Goal: Information Seeking & Learning: Learn about a topic

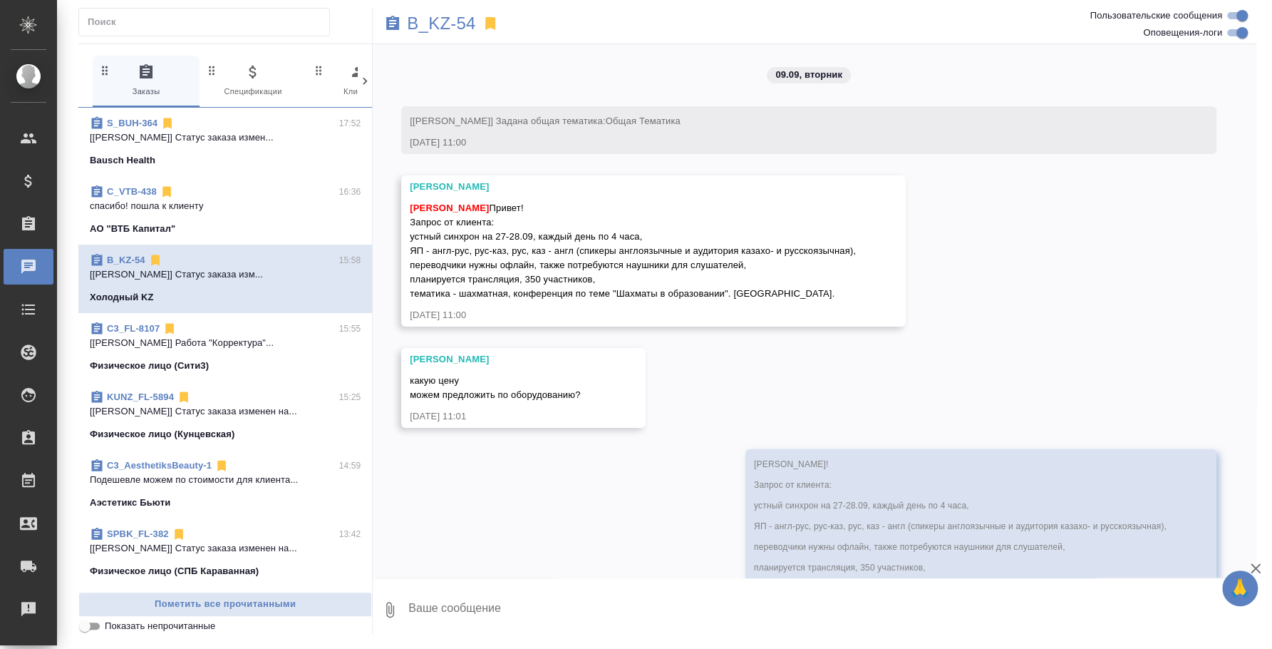
scroll to position [1290, 0]
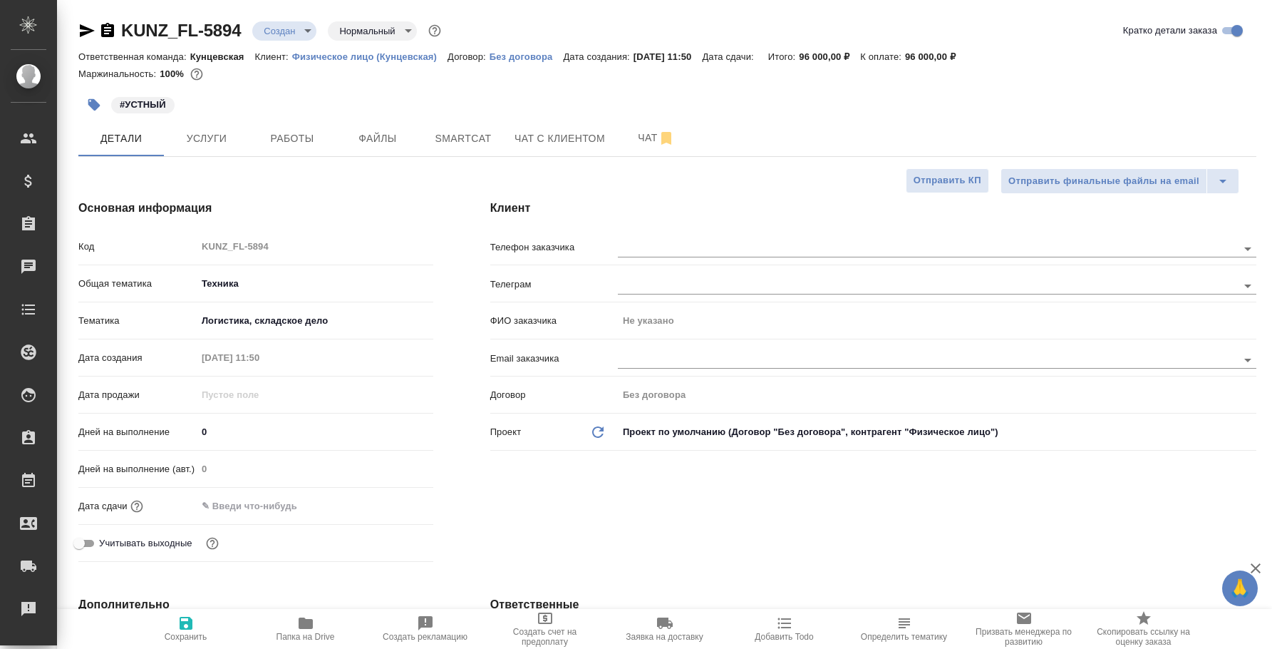
select select "RU"
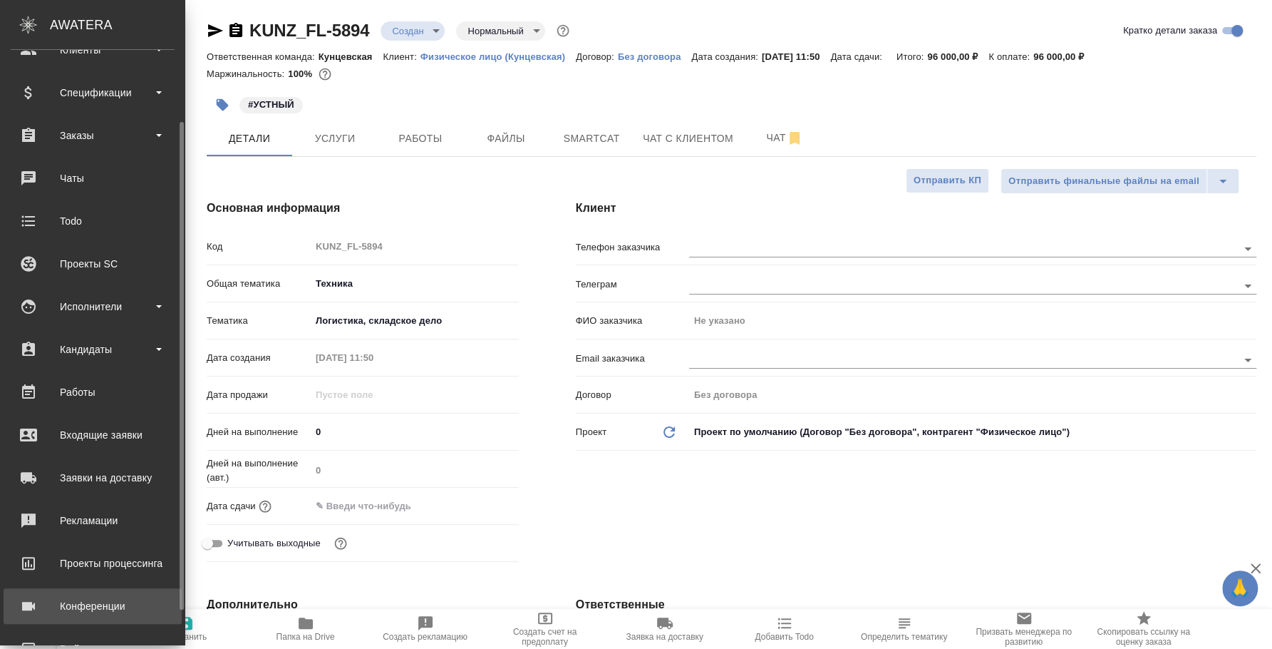
scroll to position [130, 0]
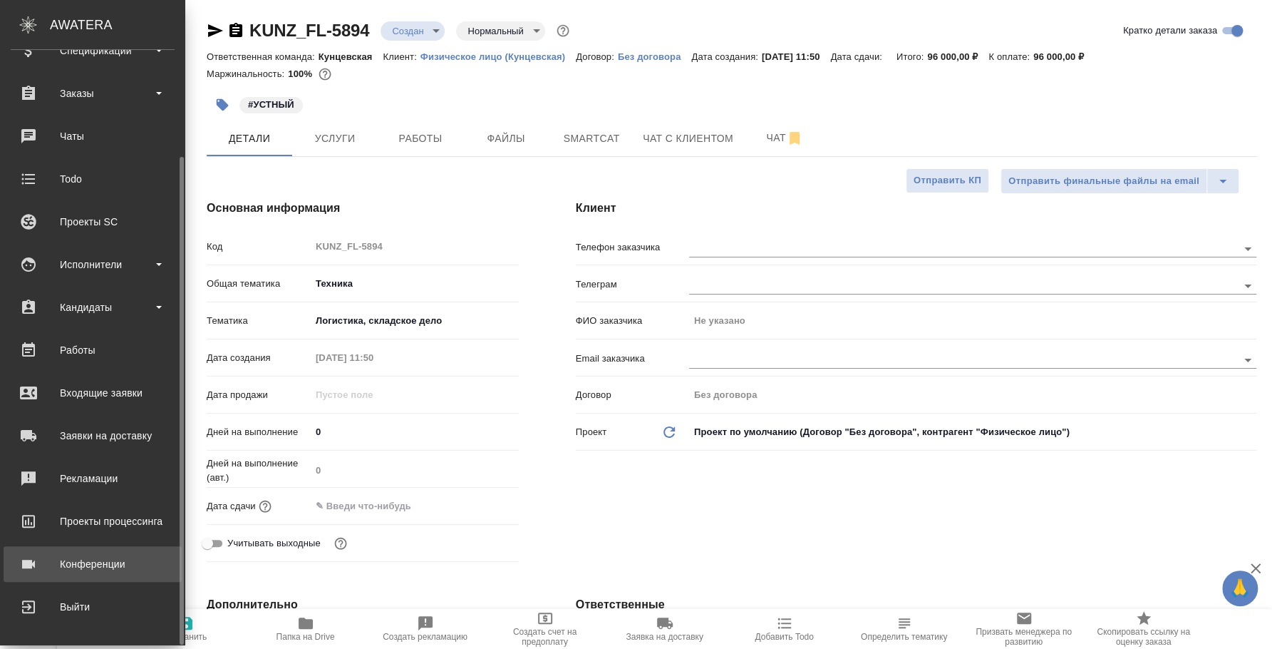
click at [103, 550] on link "Конференции" at bounding box center [93, 564] width 178 height 36
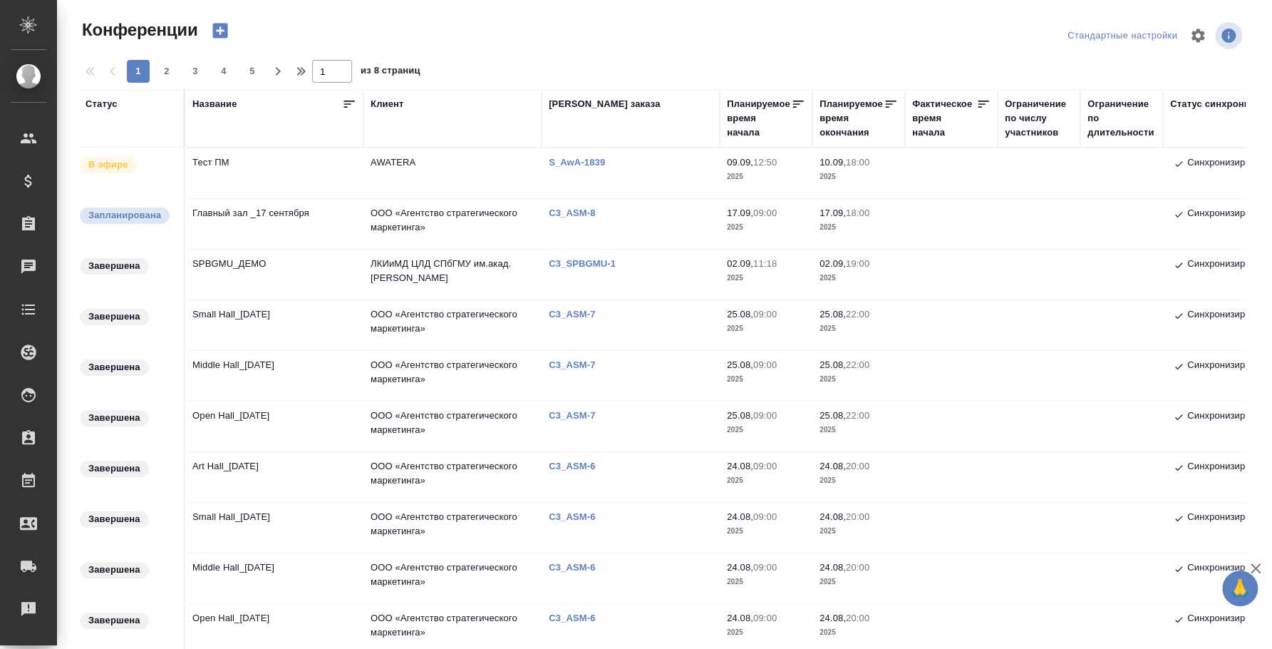
type input "[PERSON_NAME]"
click at [269, 315] on td "Small Hall_25 August" at bounding box center [274, 325] width 178 height 50
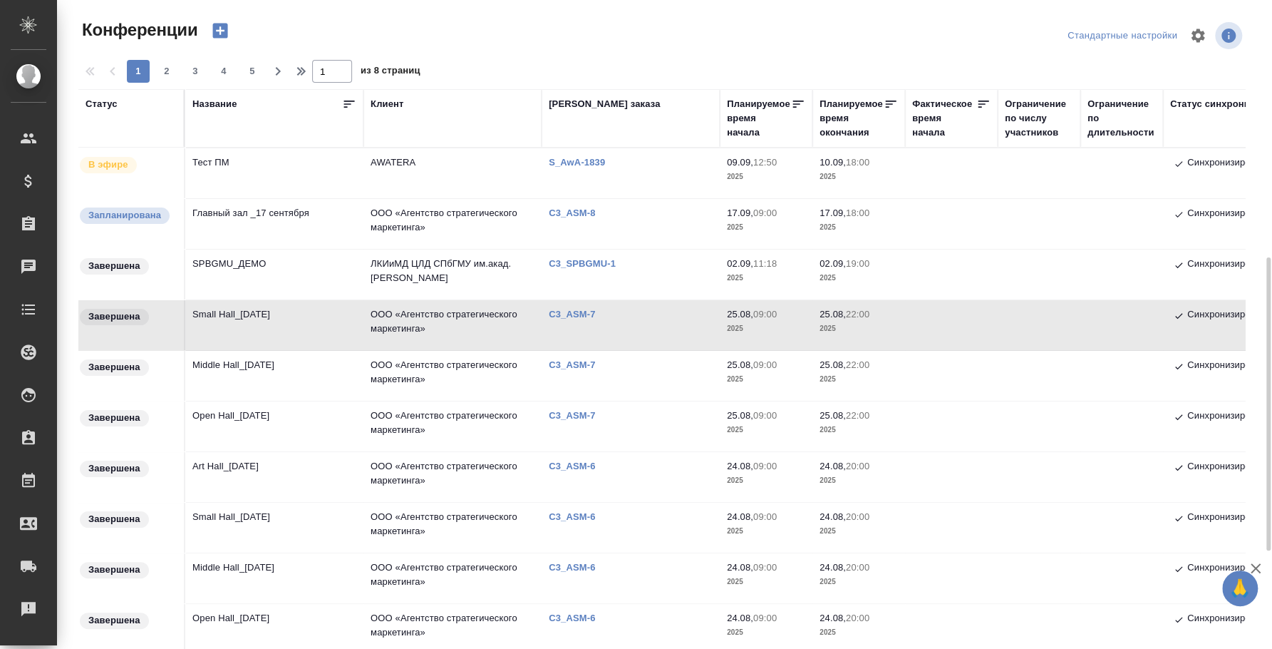
scroll to position [178, 0]
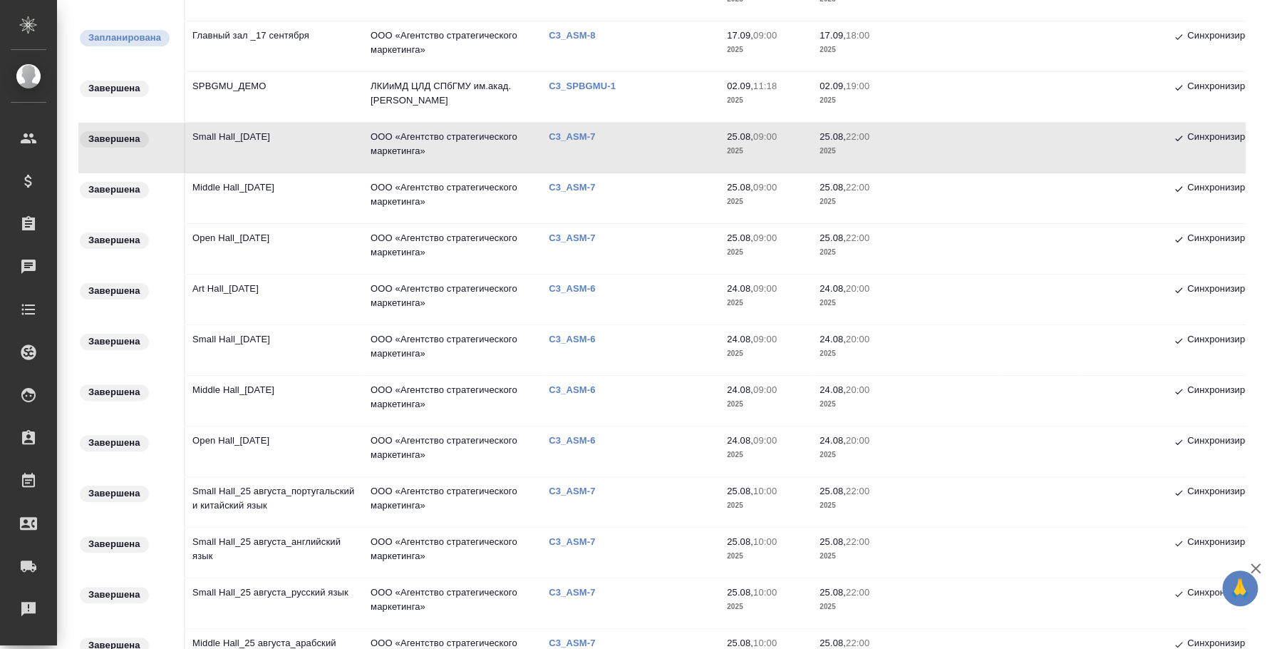
click at [261, 440] on td "Open Hall_24 August" at bounding box center [274, 451] width 178 height 50
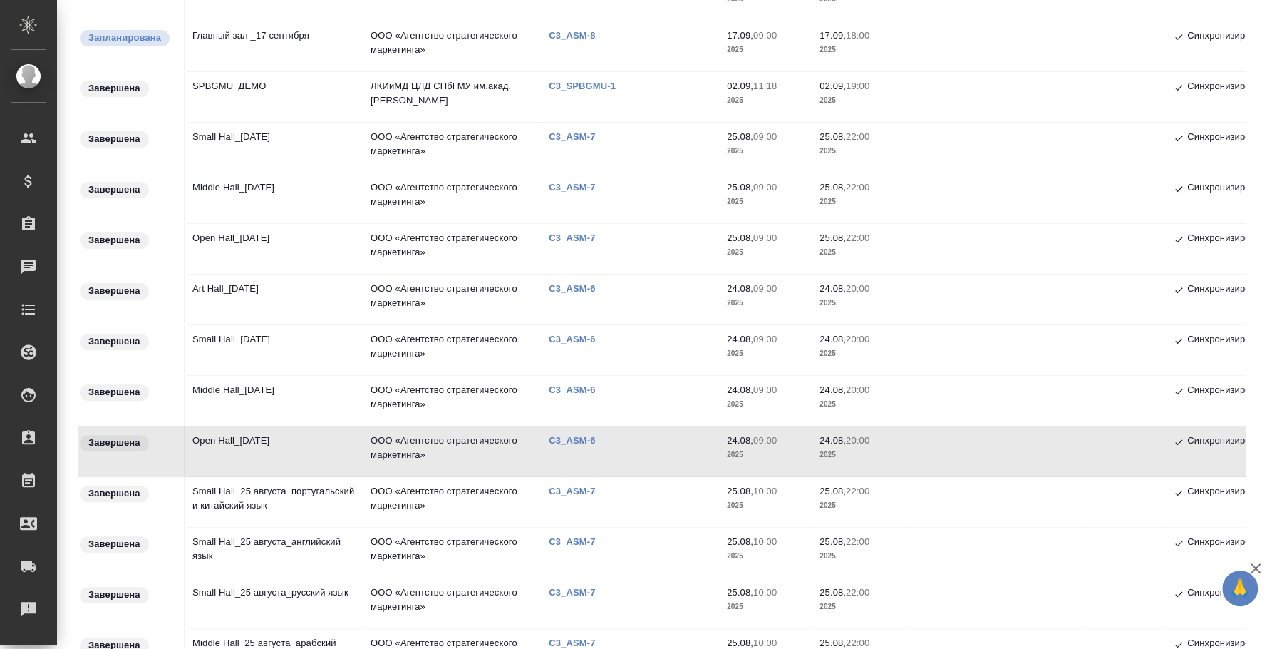
click at [235, 393] on td "Middle Hall_24 August" at bounding box center [274, 401] width 178 height 50
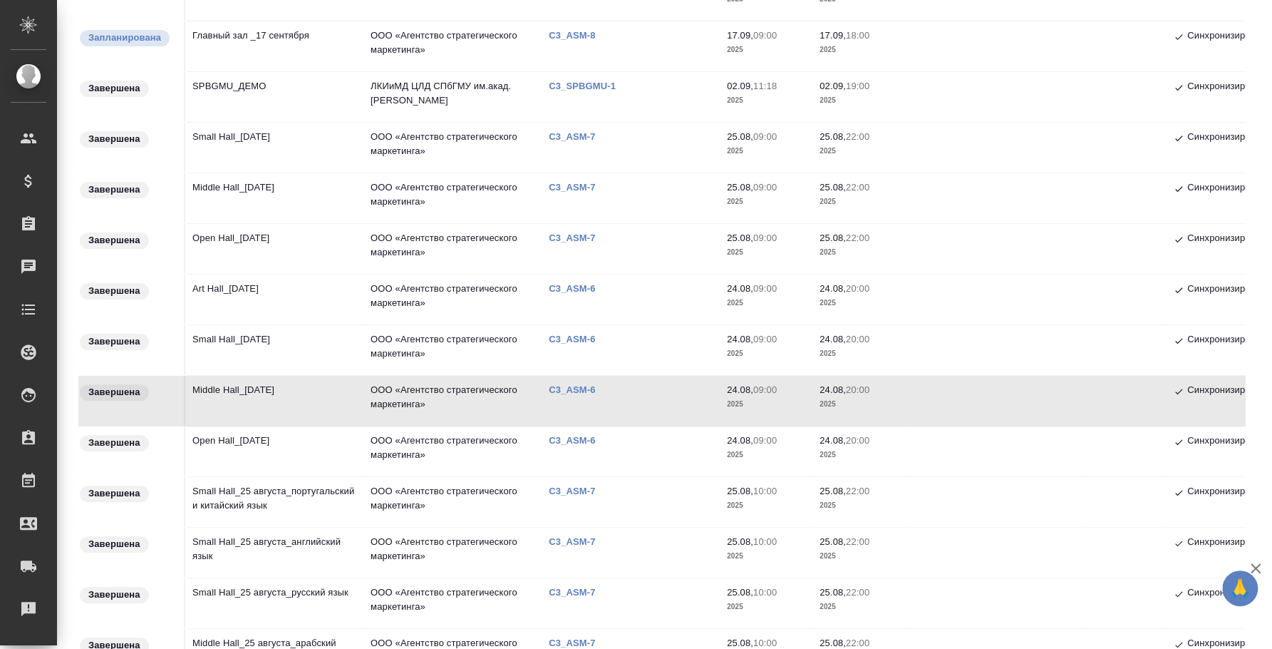
click at [225, 341] on td "Small Hall_[DATE]" at bounding box center [274, 350] width 178 height 50
click at [225, 341] on td "Small Hall_24 August" at bounding box center [274, 350] width 178 height 50
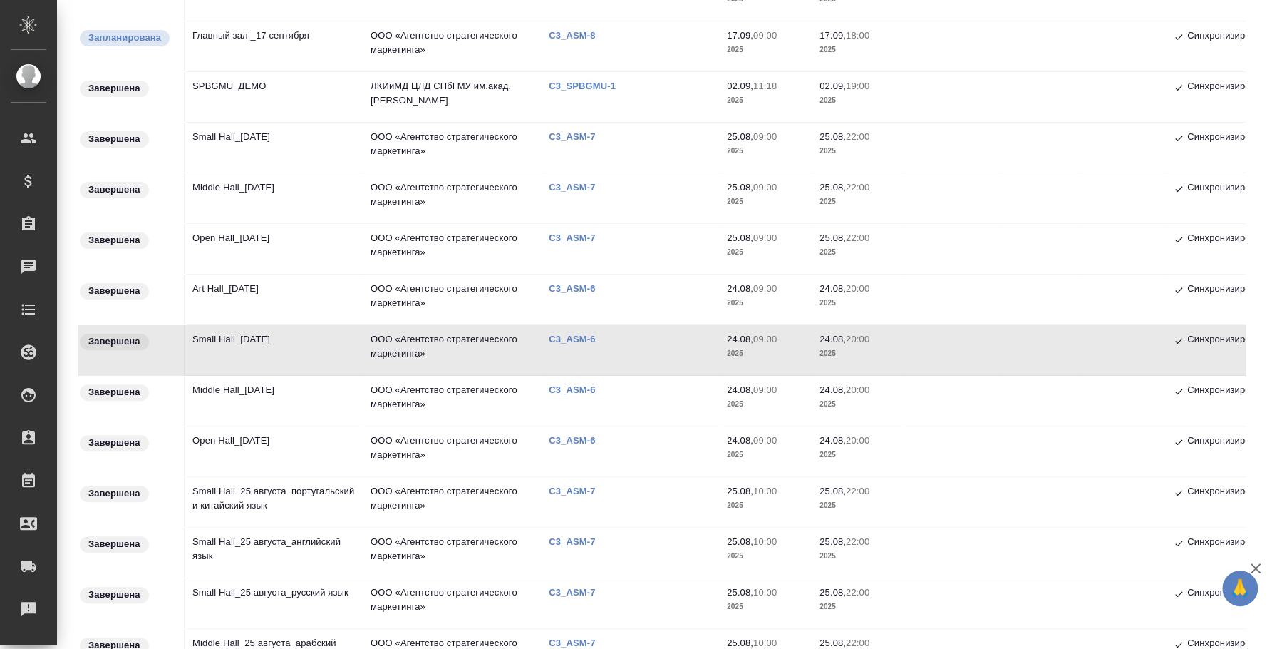
click at [256, 289] on td "Art Hall_[DATE]" at bounding box center [274, 299] width 178 height 50
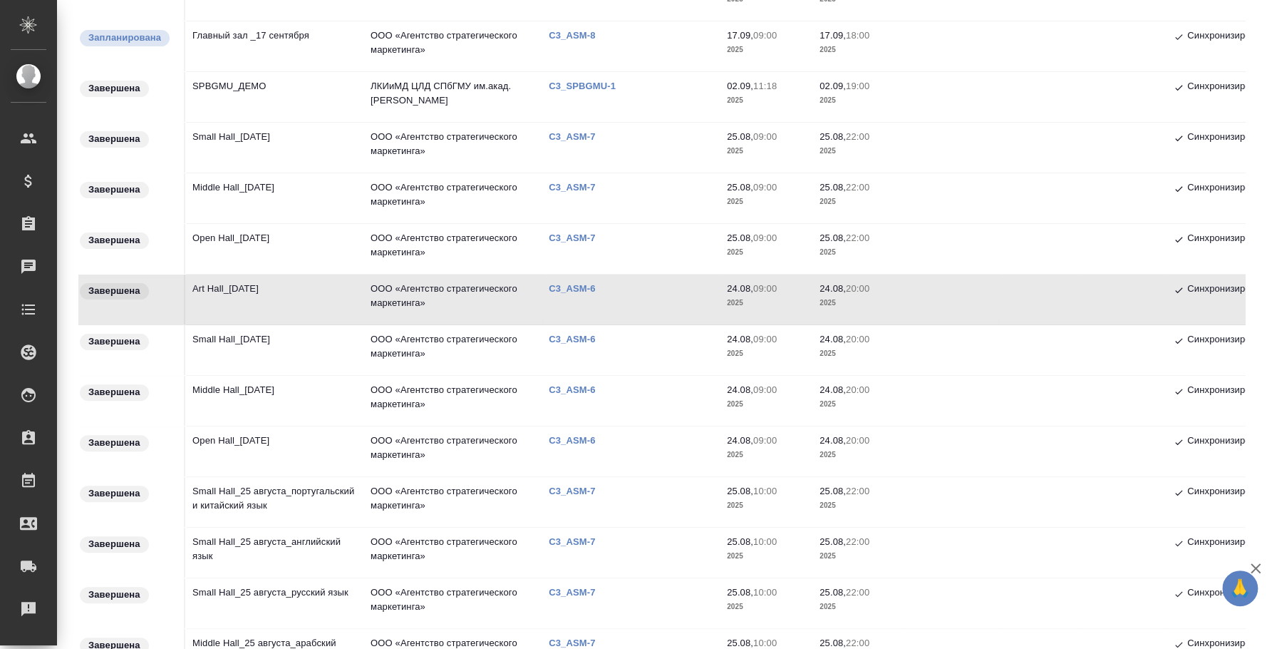
click at [245, 225] on td "Open Hall_25 August" at bounding box center [274, 249] width 178 height 50
click at [245, 225] on td "Open Hall_[DATE]" at bounding box center [274, 249] width 178 height 50
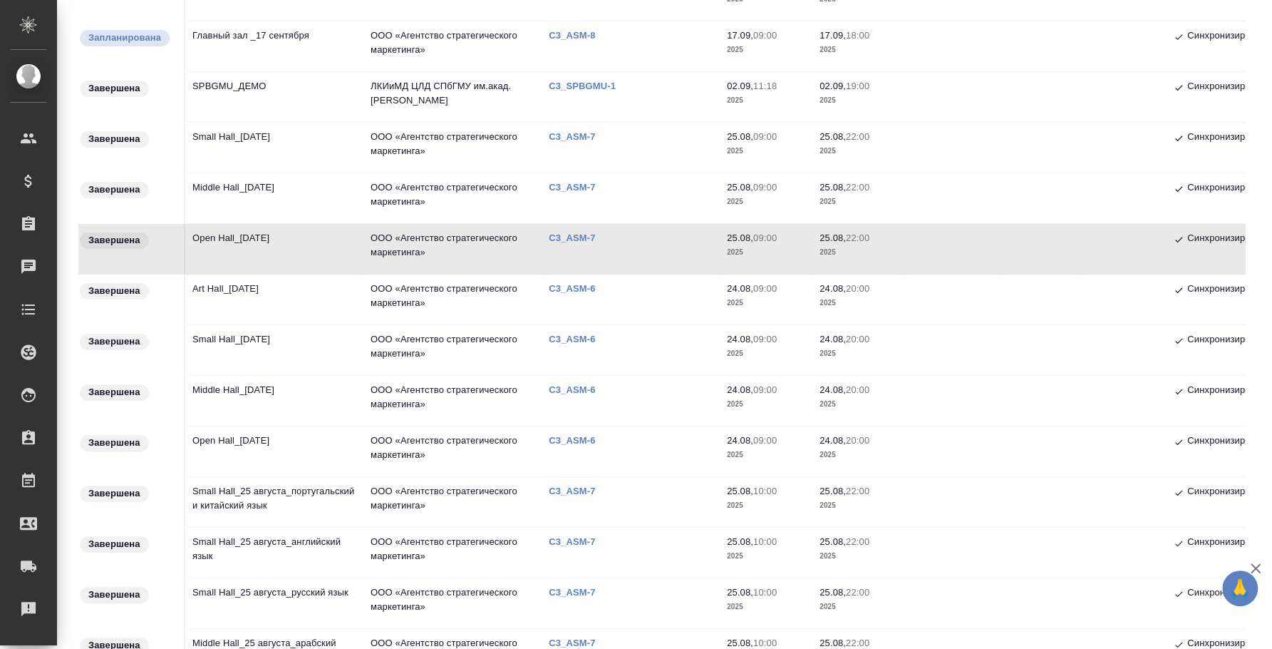
click at [229, 184] on td "Middle Hall_[DATE]" at bounding box center [274, 198] width 178 height 50
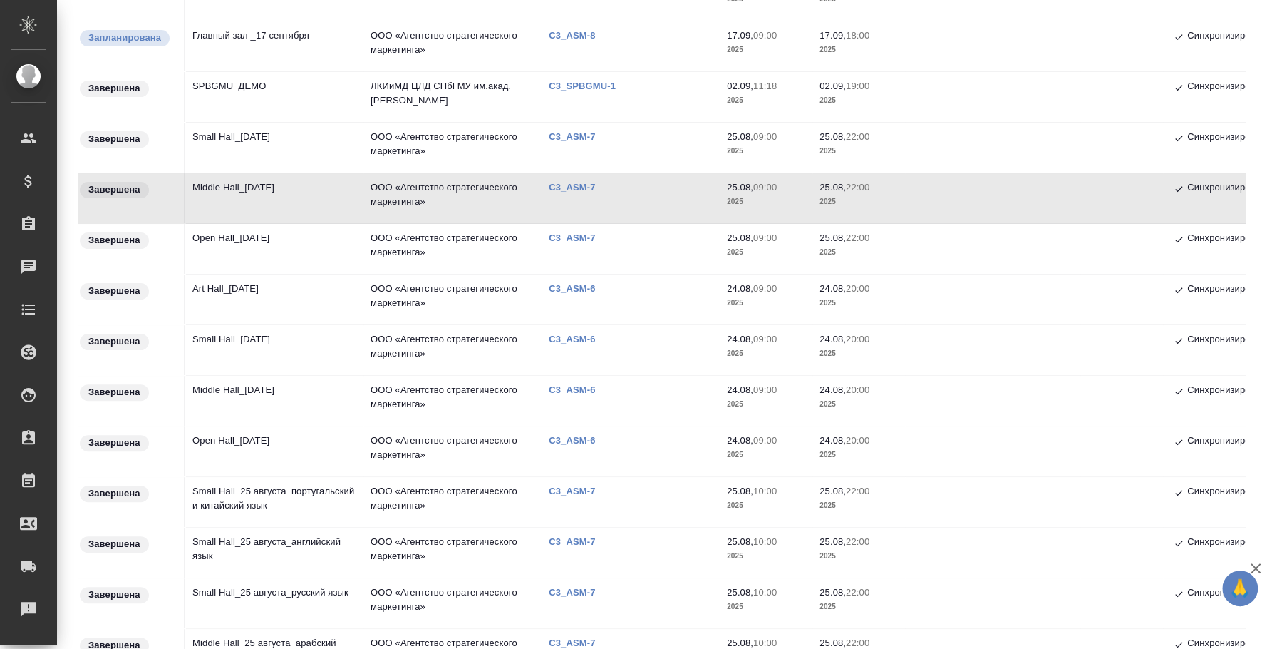
click at [264, 120] on td "SPBGMU_ДЕМО" at bounding box center [274, 97] width 178 height 50
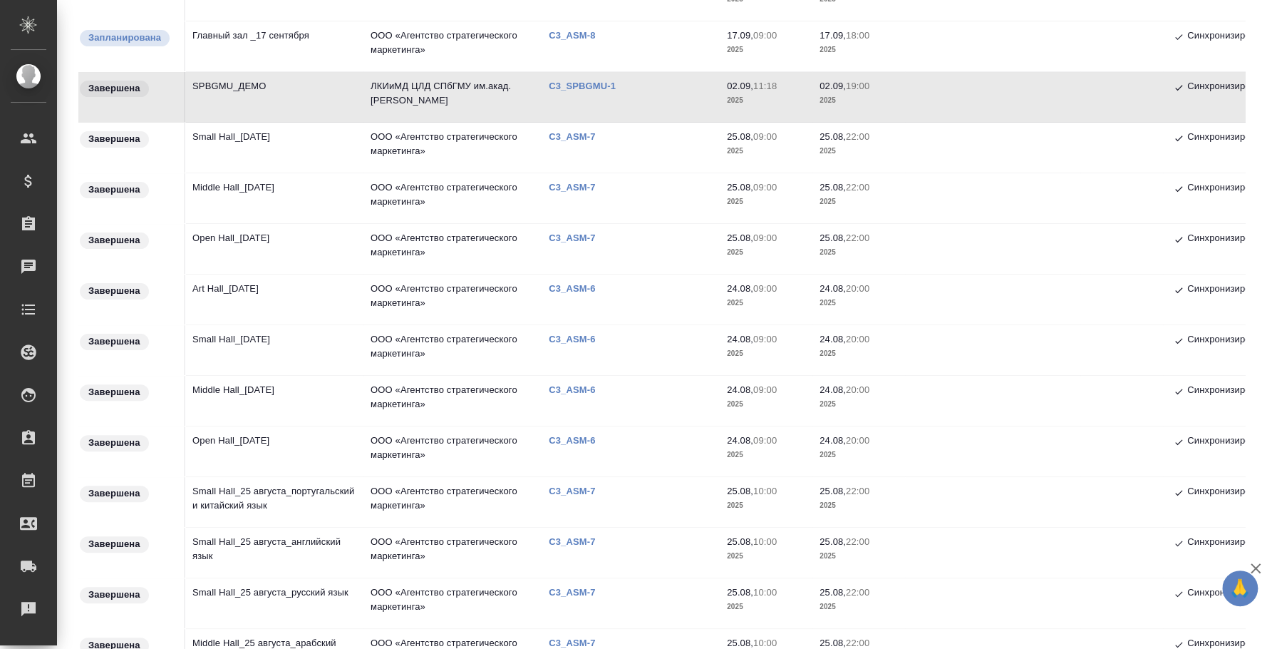
click at [237, 130] on td "Small Hall_25 August" at bounding box center [274, 148] width 178 height 50
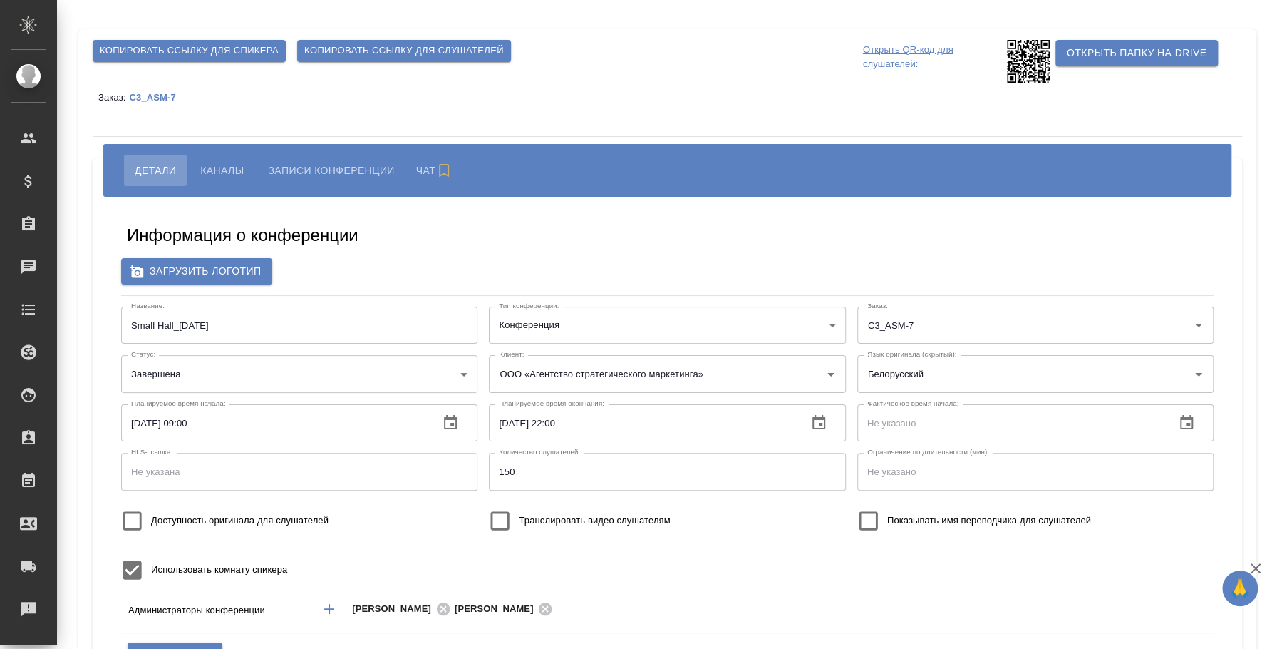
type input "ООО «Агентство стратегического маркетинга»"
type input "Плеханова Мария"
click at [324, 157] on button "Записи конференции" at bounding box center [328, 170] width 148 height 31
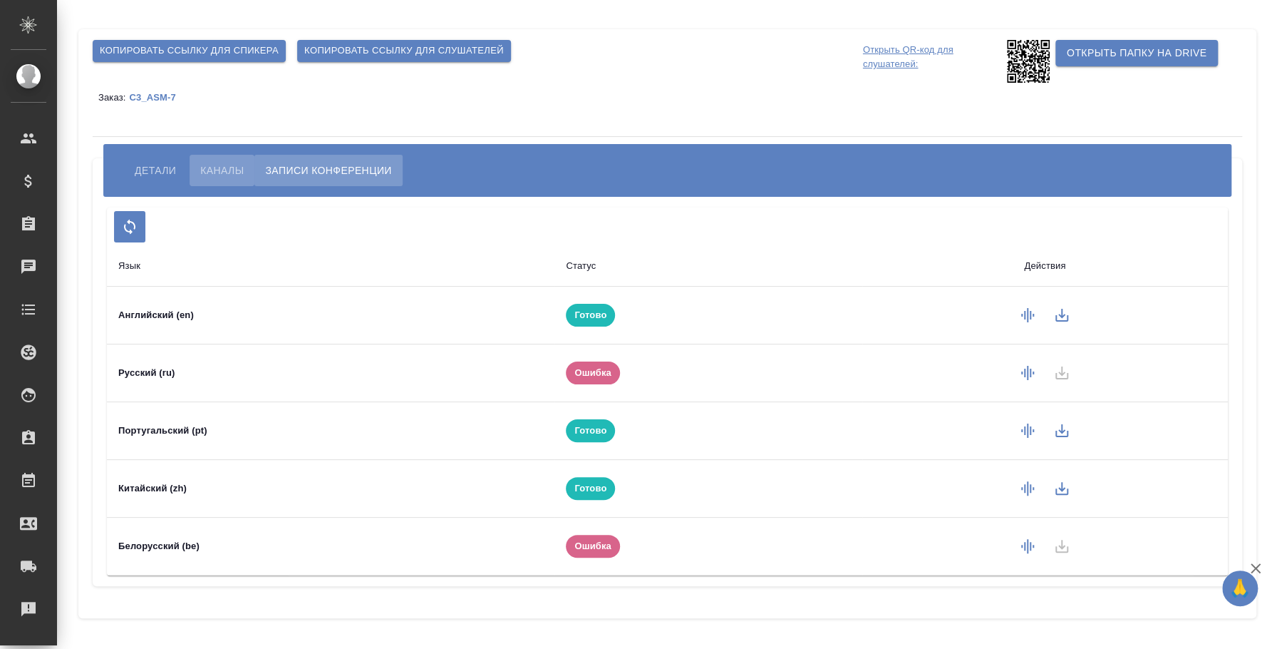
click at [229, 162] on span "Каналы" at bounding box center [221, 170] width 43 height 17
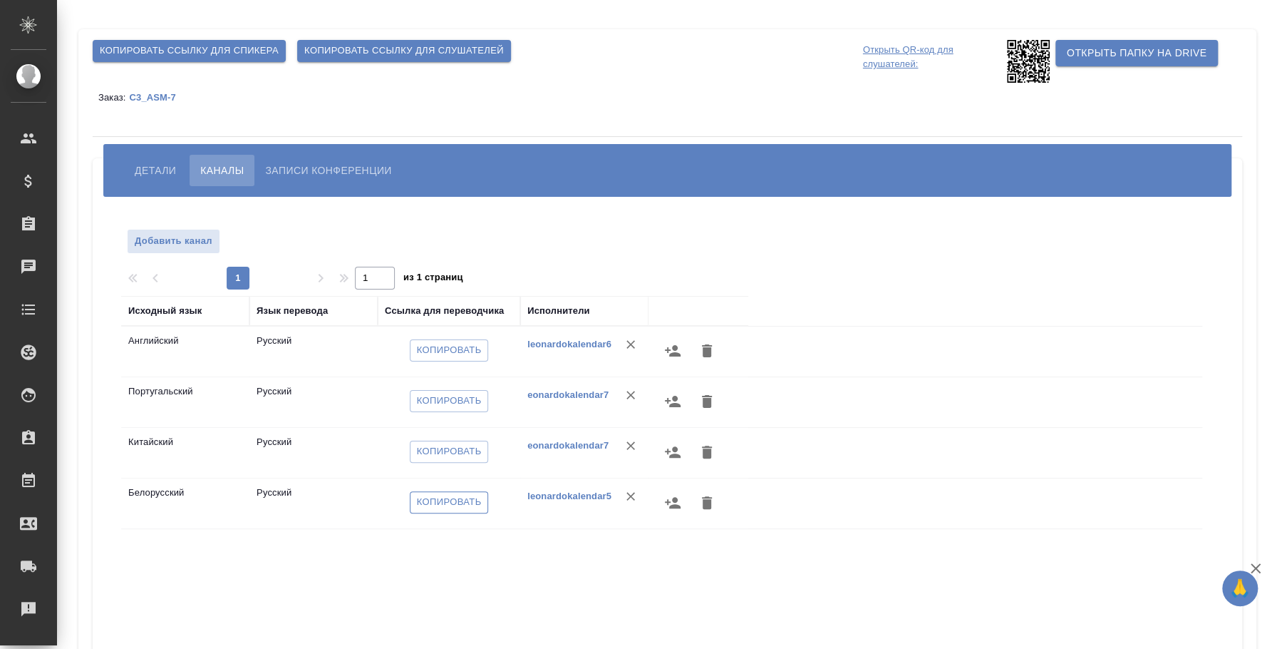
click at [462, 499] on span "Копировать" at bounding box center [449, 502] width 65 height 16
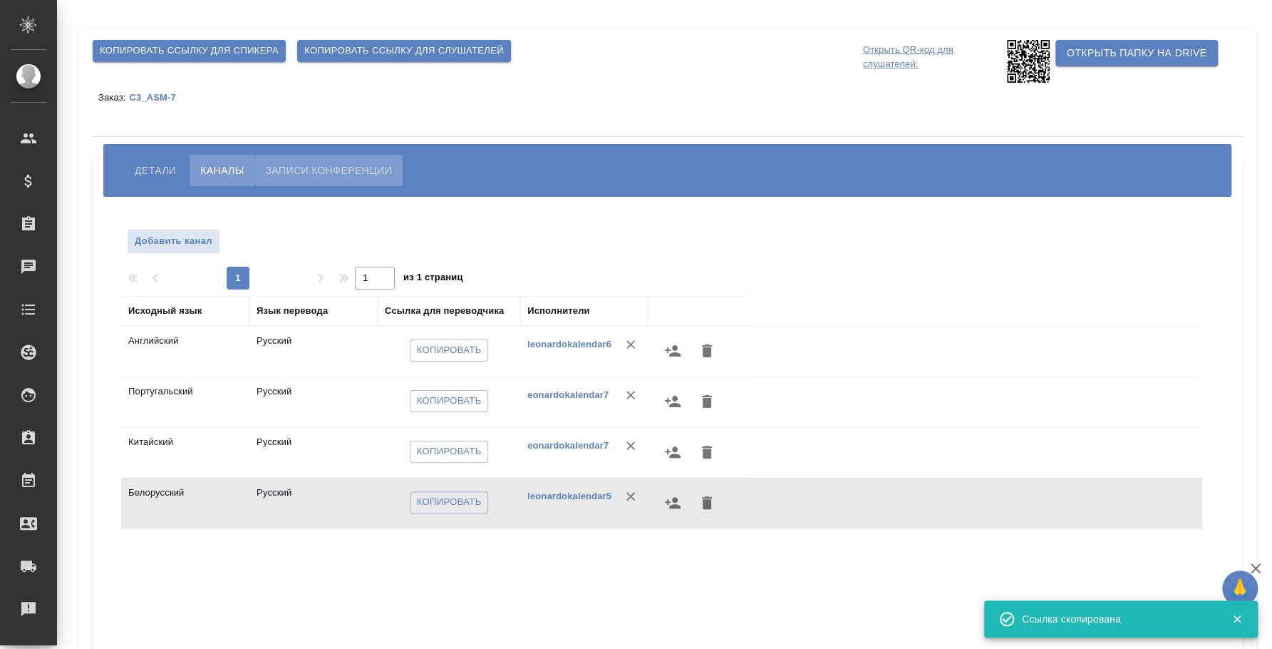
click at [346, 162] on span "Записи конференции" at bounding box center [328, 170] width 126 height 17
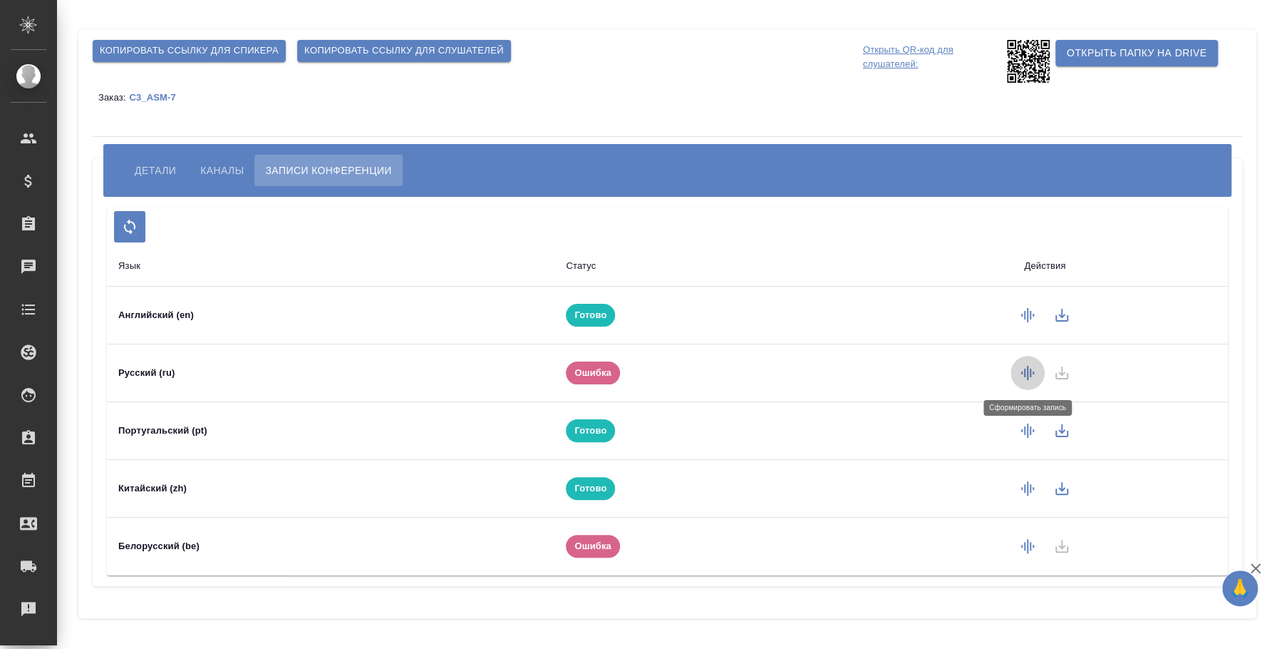
click at [1032, 367] on icon "button" at bounding box center [1027, 372] width 17 height 17
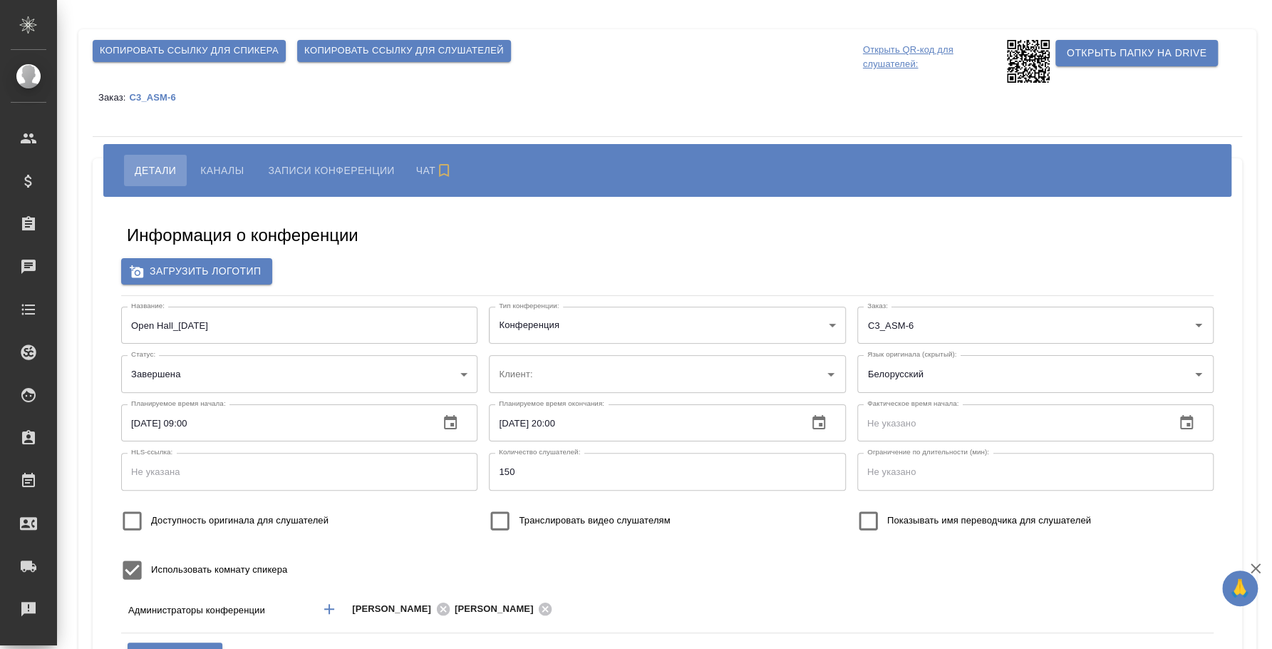
type input "ООО «Агентство стратегического маркетинга»"
type input "[PERSON_NAME]"
click at [200, 181] on button "Каналы" at bounding box center [222, 170] width 65 height 31
type input "ООО «Агентство стратегического маркетинга»"
type input "[PERSON_NAME]"
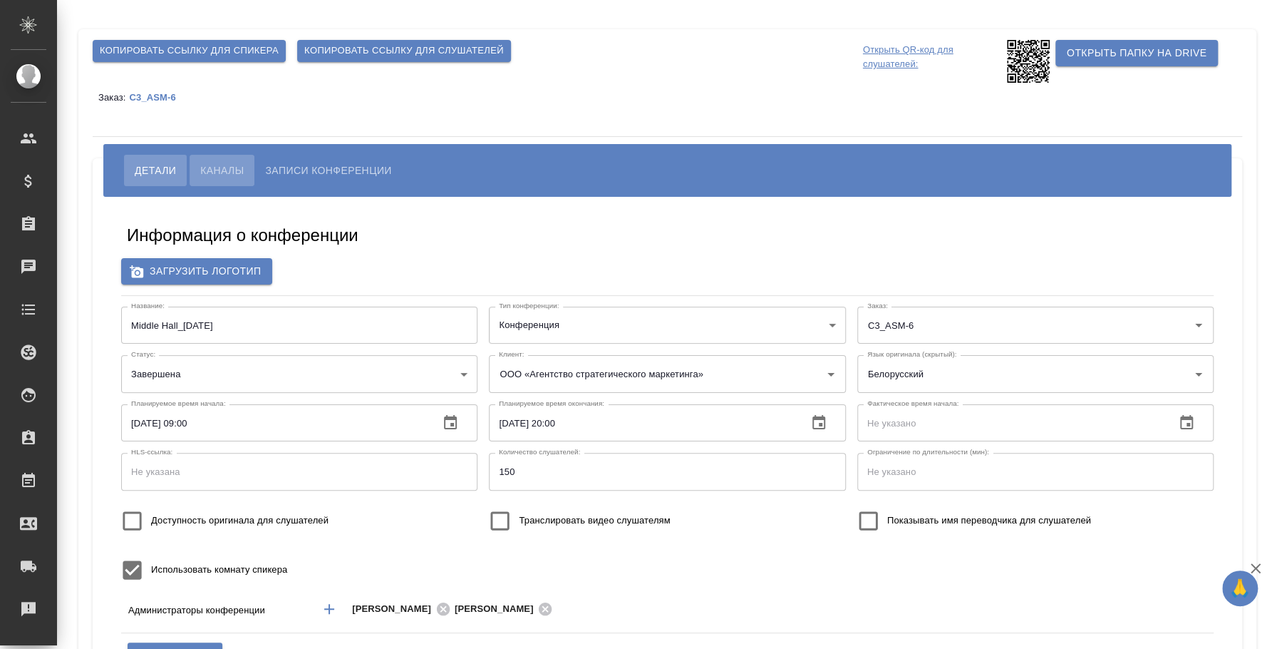
click at [225, 168] on span "Каналы" at bounding box center [221, 170] width 43 height 17
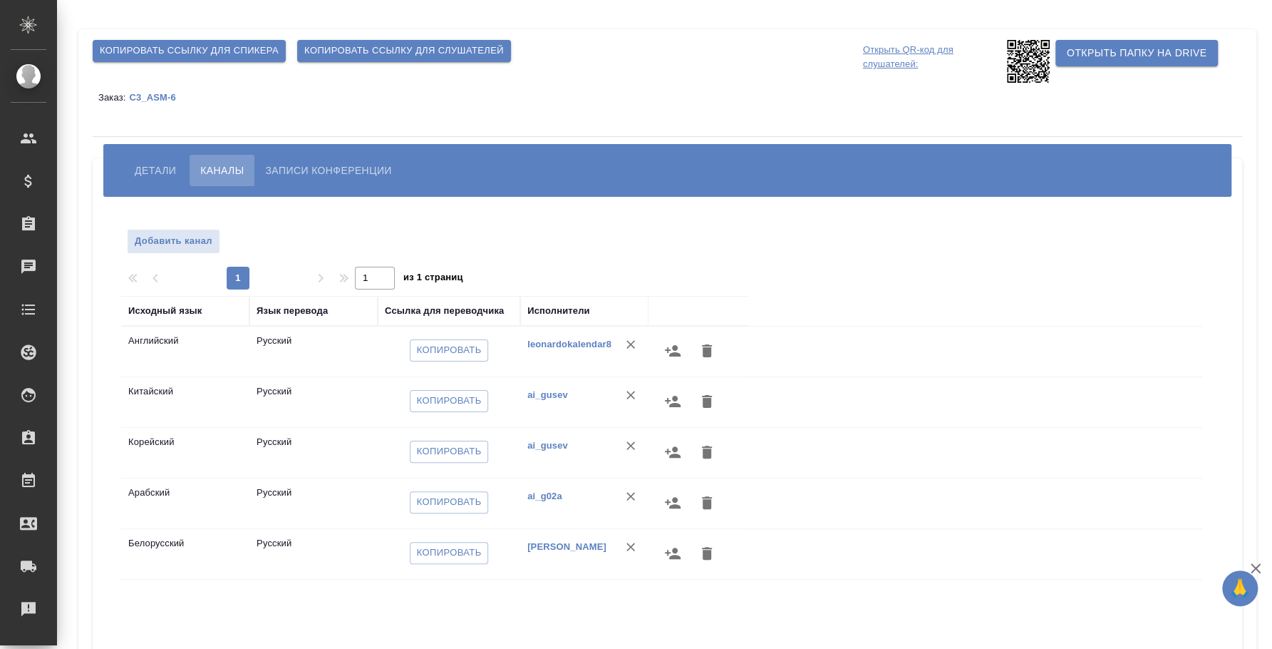
click at [159, 169] on span "Детали" at bounding box center [155, 170] width 41 height 17
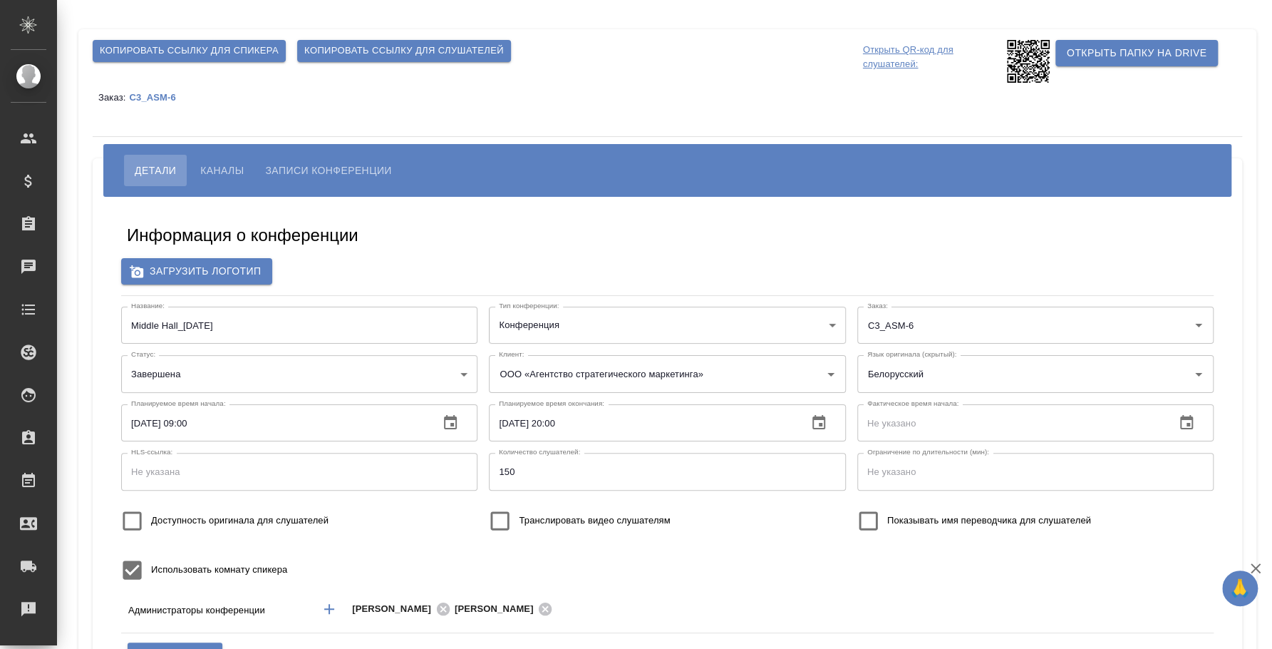
click at [222, 163] on span "Каналы" at bounding box center [221, 170] width 43 height 17
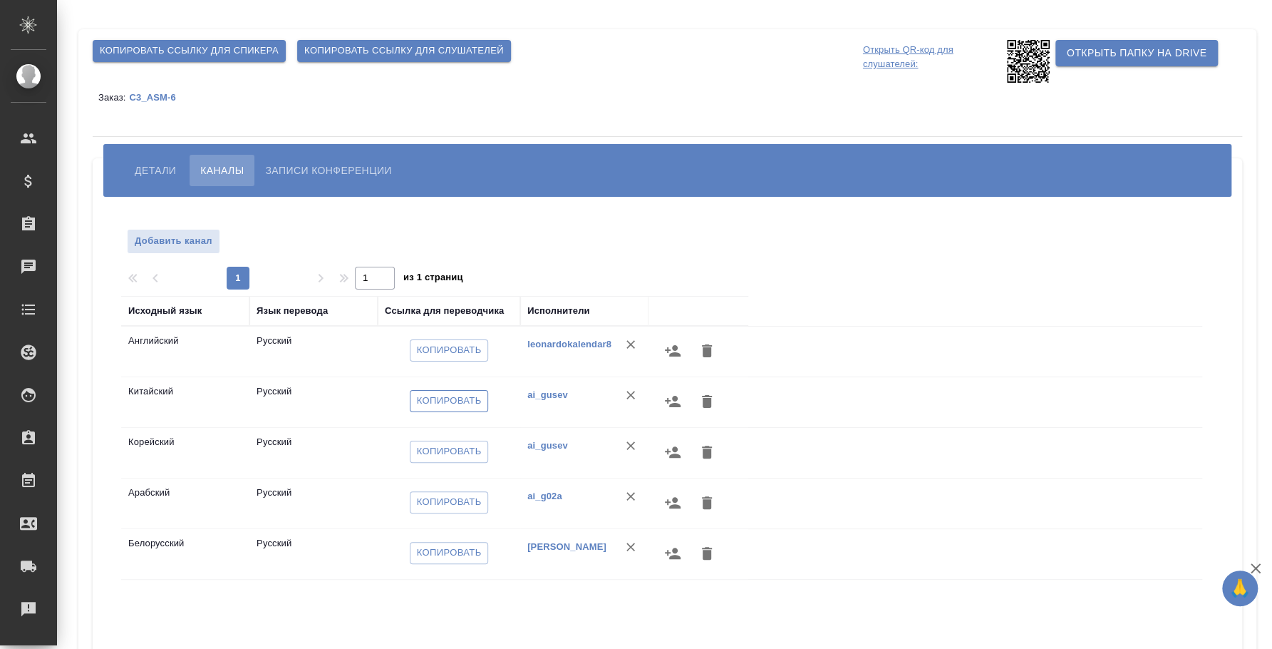
click at [475, 402] on span "Копировать" at bounding box center [449, 401] width 65 height 16
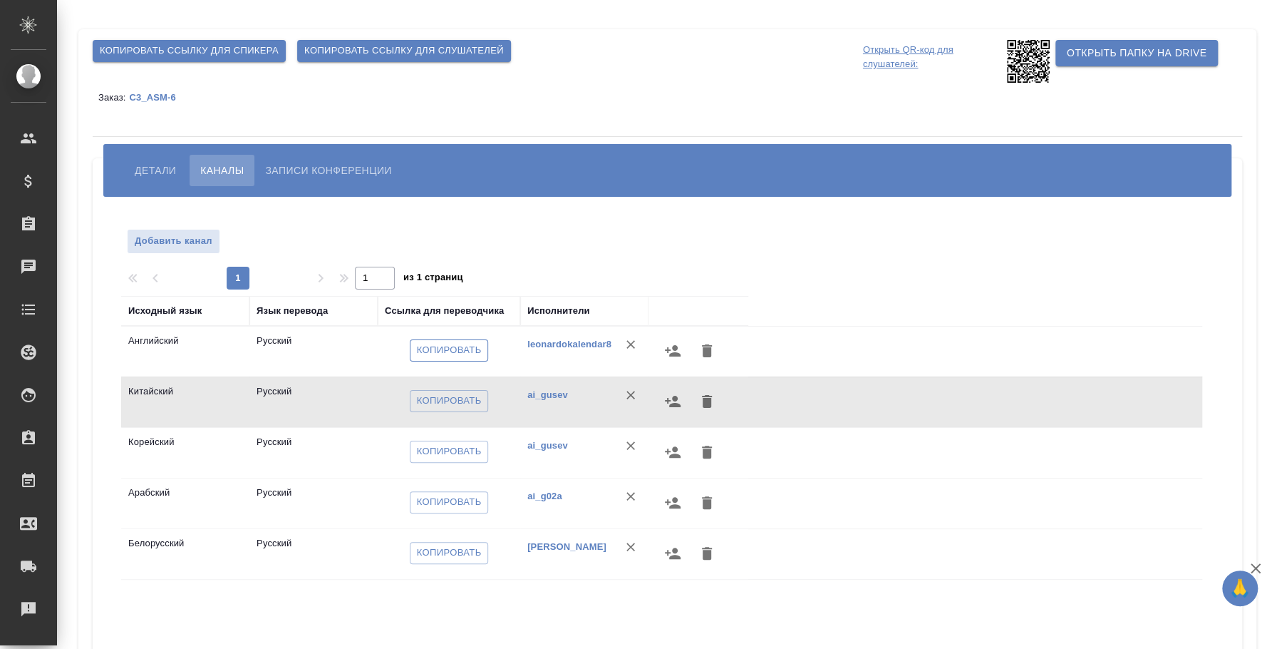
click at [453, 352] on span "Копировать" at bounding box center [449, 350] width 65 height 16
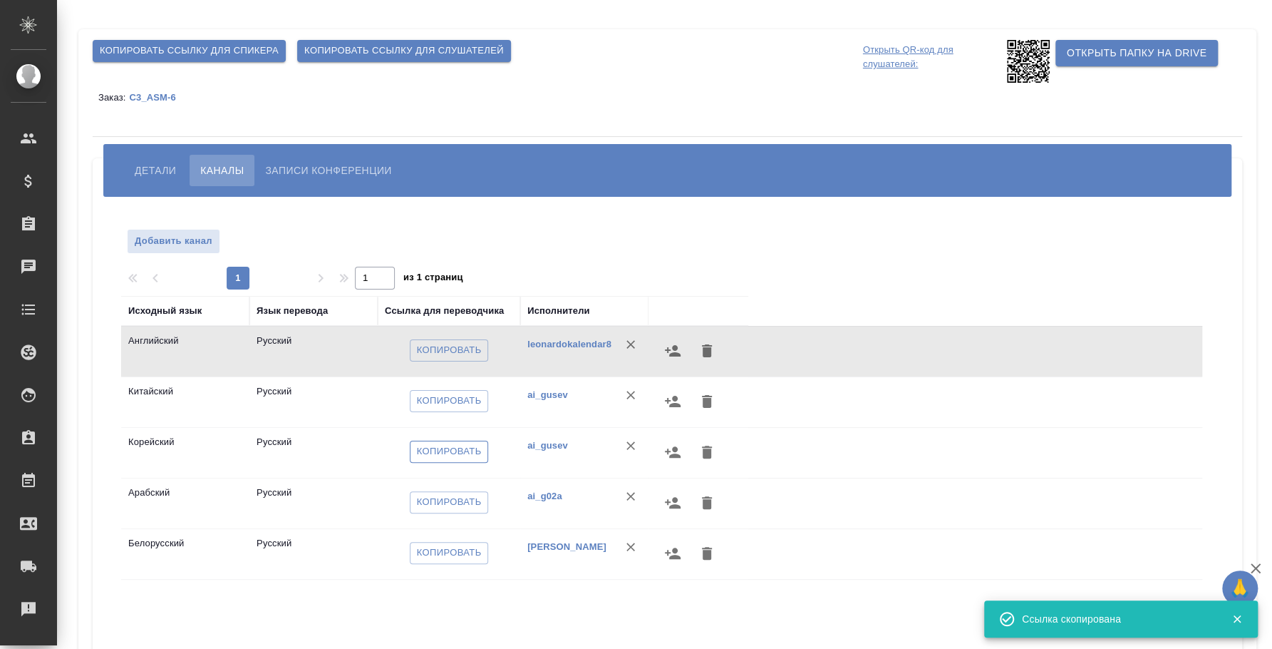
click at [436, 451] on span "Копировать" at bounding box center [449, 451] width 65 height 16
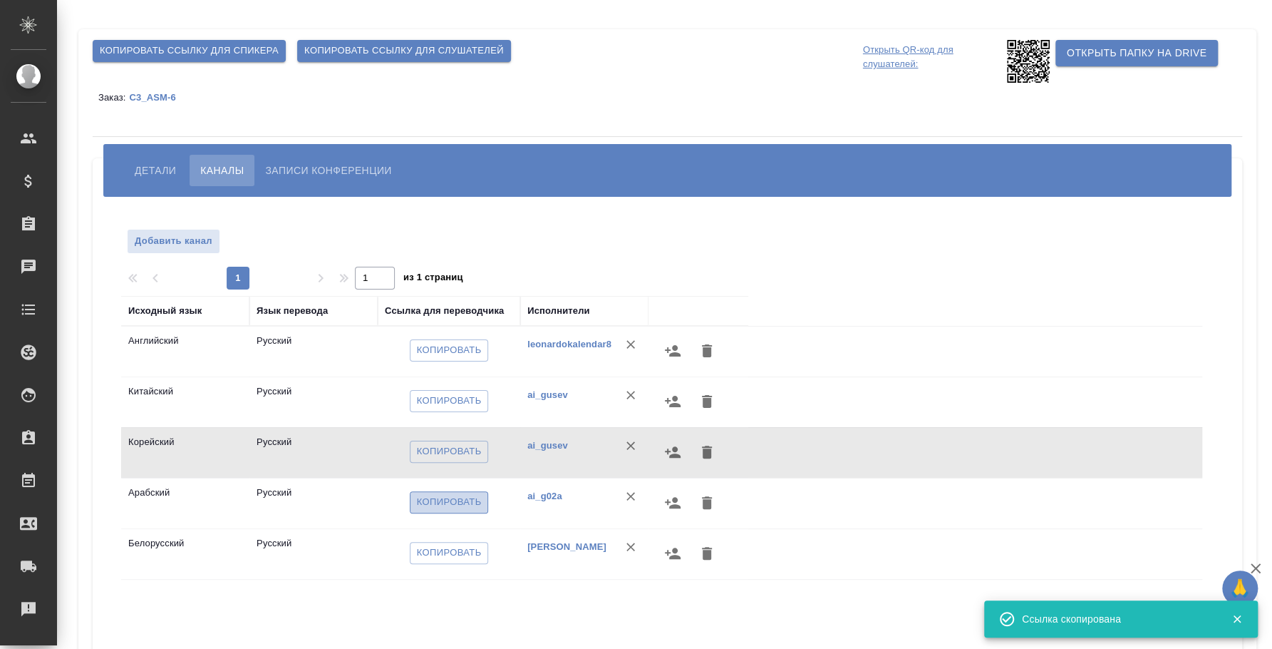
click at [470, 502] on span "Копировать" at bounding box center [449, 502] width 65 height 16
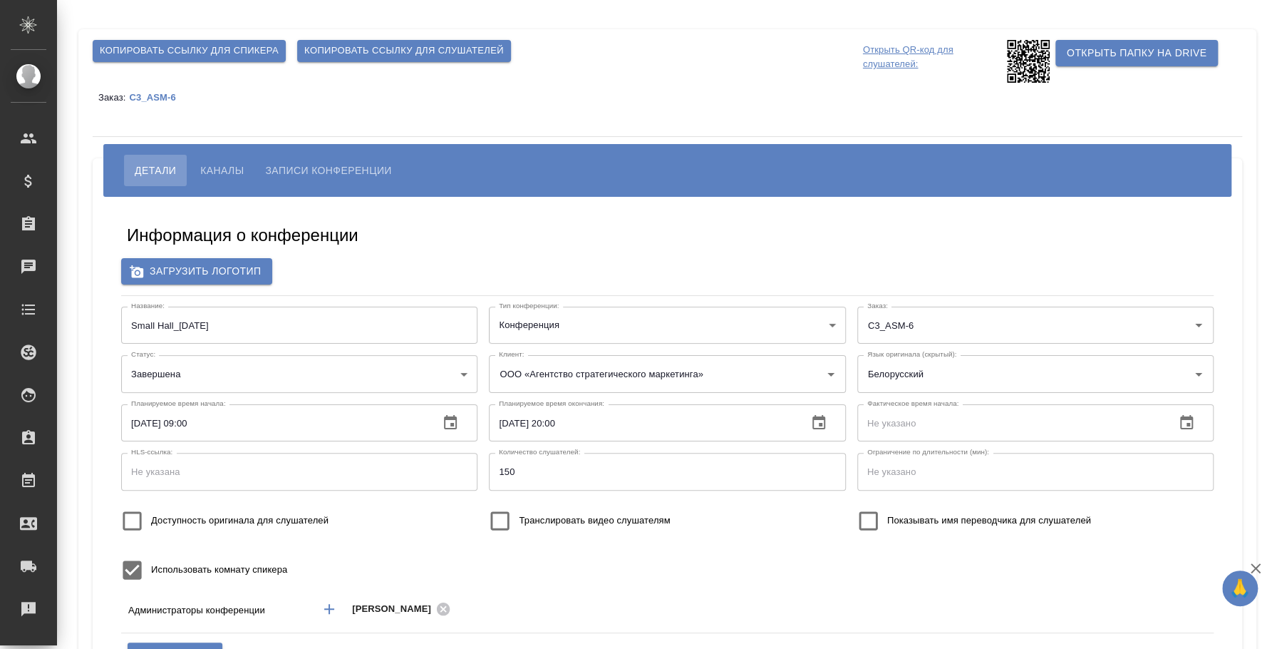
type input "ООО «Агентство стратегического маркетинга»"
click at [235, 158] on button "Каналы" at bounding box center [222, 170] width 65 height 31
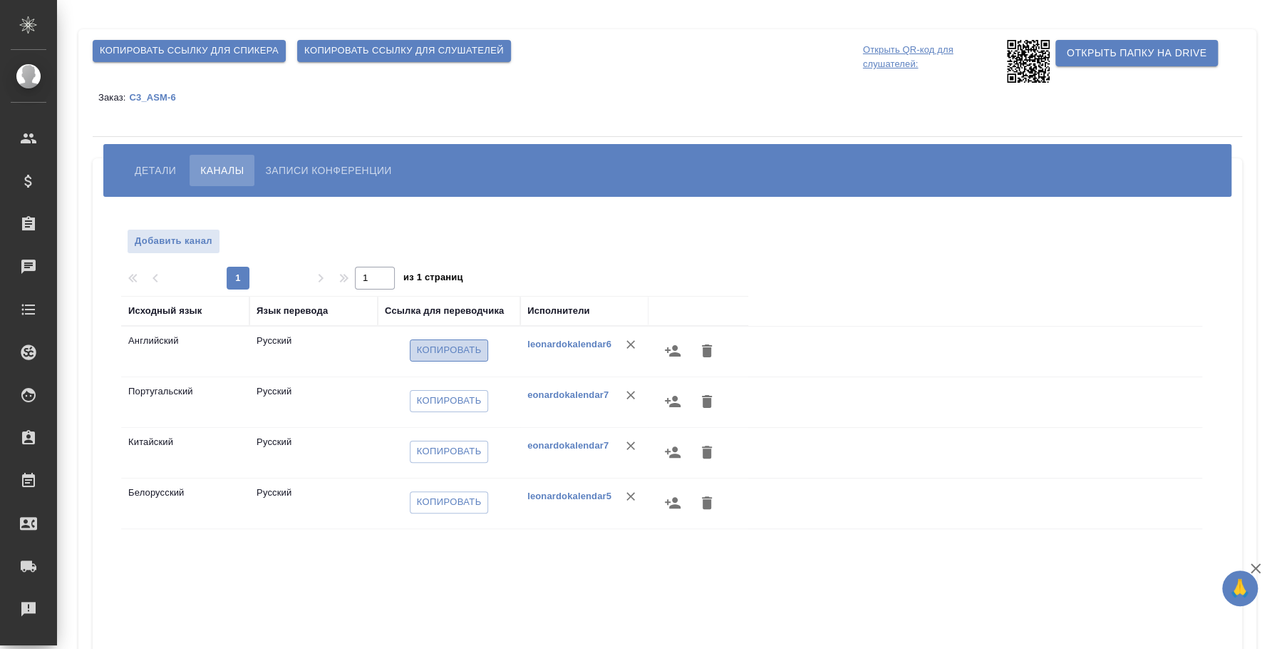
click at [461, 343] on span "Копировать" at bounding box center [449, 350] width 65 height 16
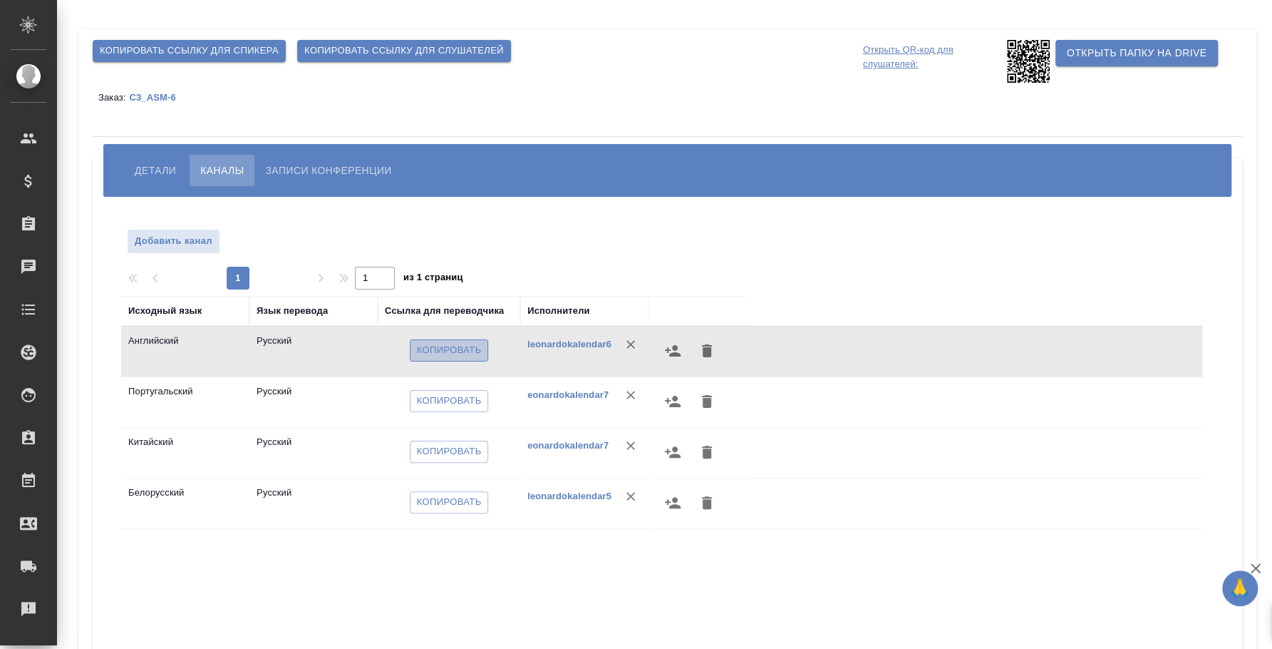
click at [433, 350] on span "Копировать" at bounding box center [449, 350] width 65 height 16
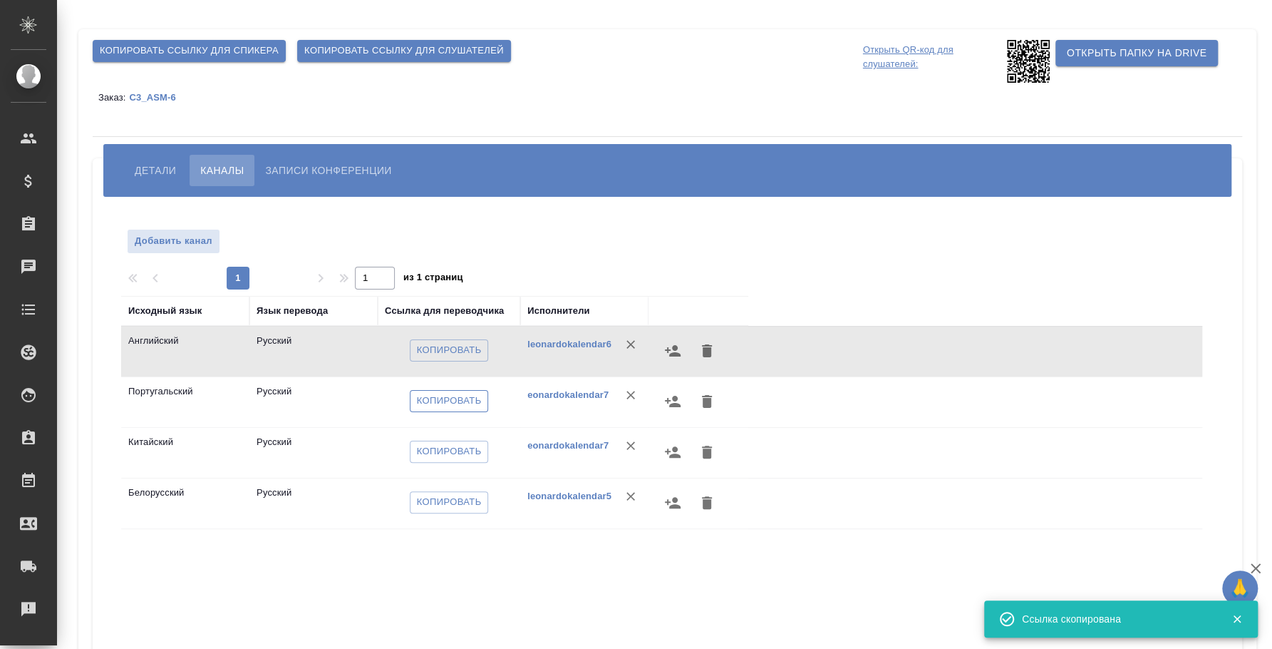
click at [470, 401] on span "Копировать" at bounding box center [449, 401] width 65 height 16
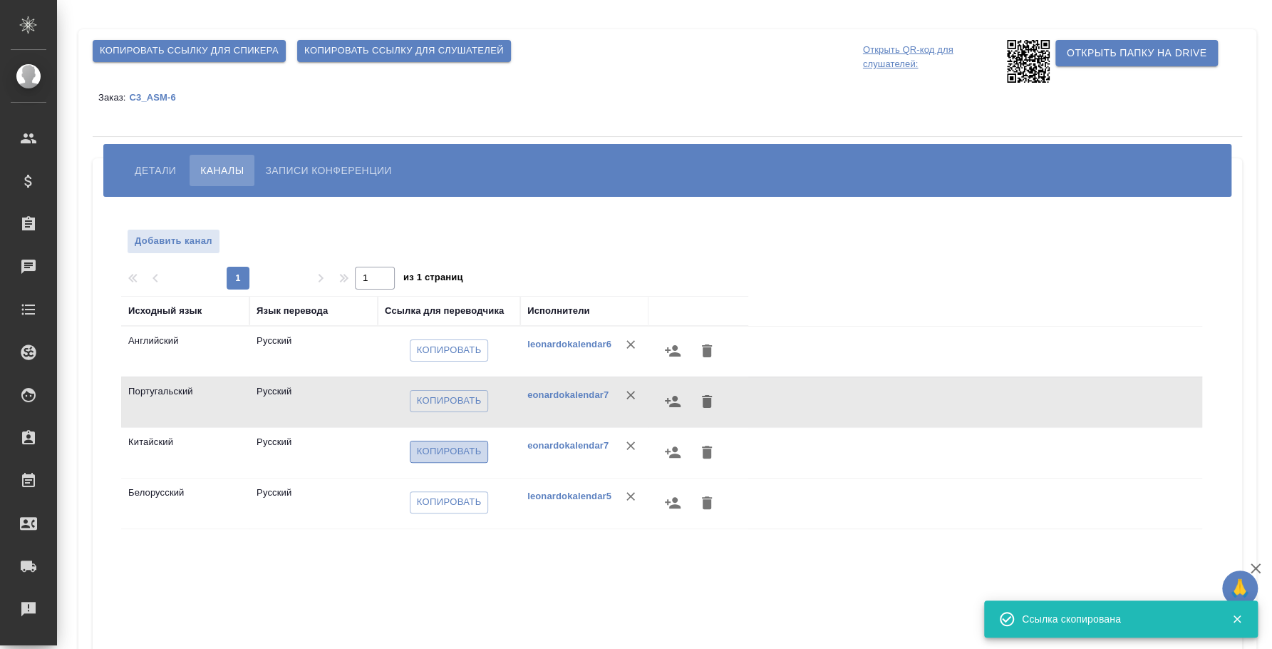
click at [475, 443] on span "Копировать" at bounding box center [449, 451] width 65 height 16
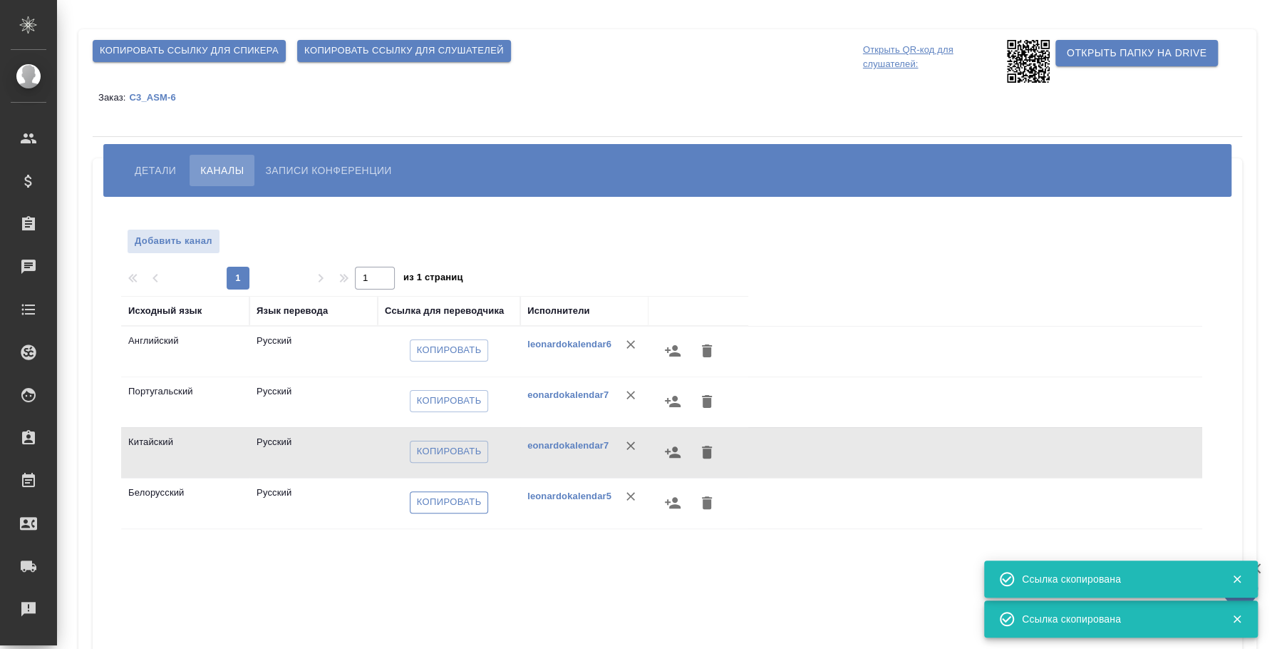
click at [435, 500] on span "Копировать" at bounding box center [449, 502] width 65 height 16
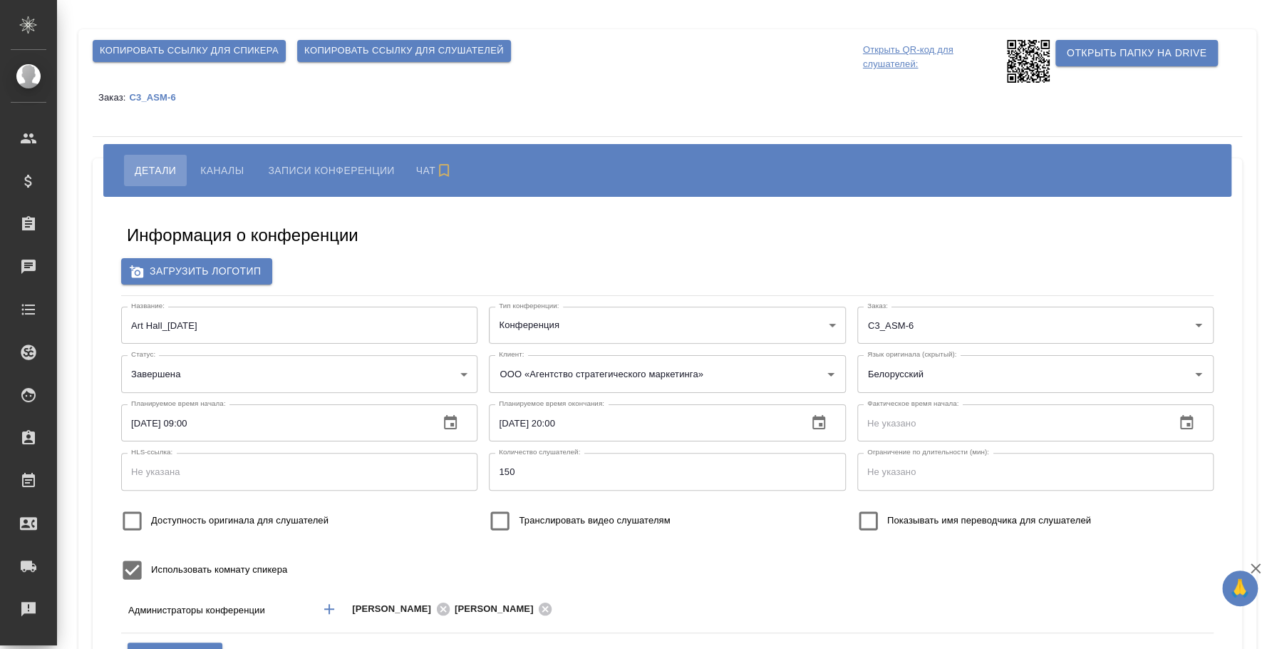
type input "ООО «Агентство стратегического маркетинга»"
type input "[PERSON_NAME]"
click at [227, 182] on button "Каналы" at bounding box center [222, 170] width 65 height 31
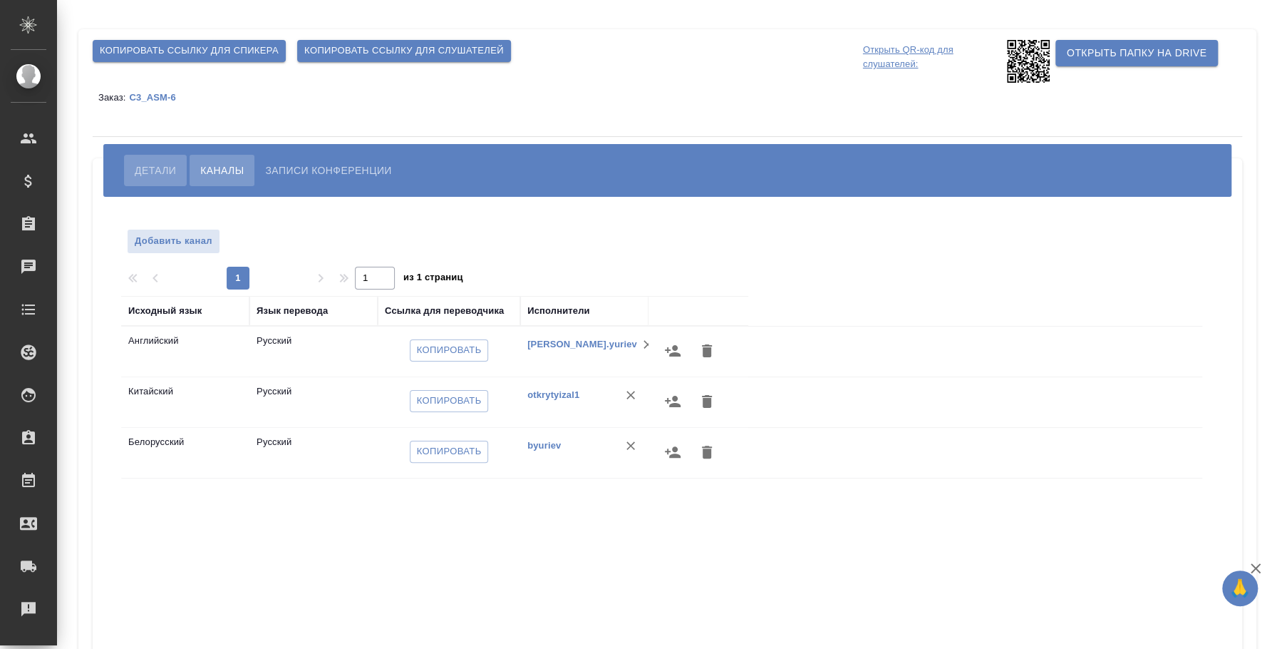
click at [148, 162] on span "Детали" at bounding box center [155, 170] width 41 height 17
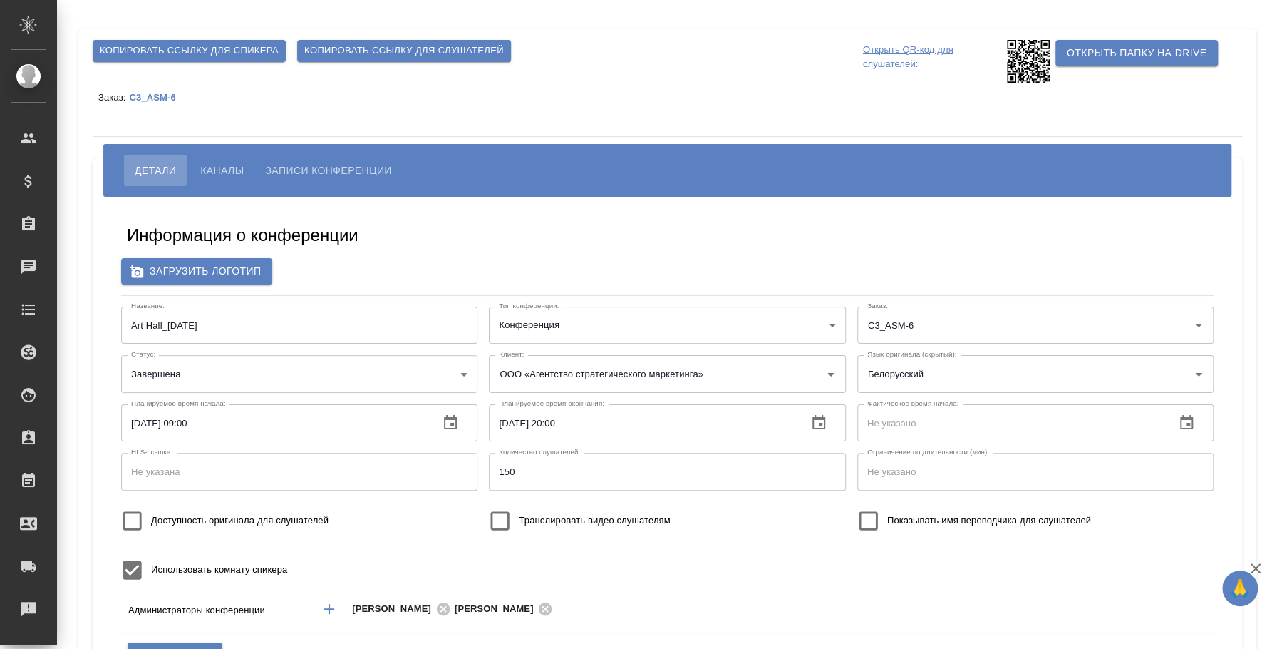
click at [220, 167] on span "Каналы" at bounding box center [221, 170] width 43 height 17
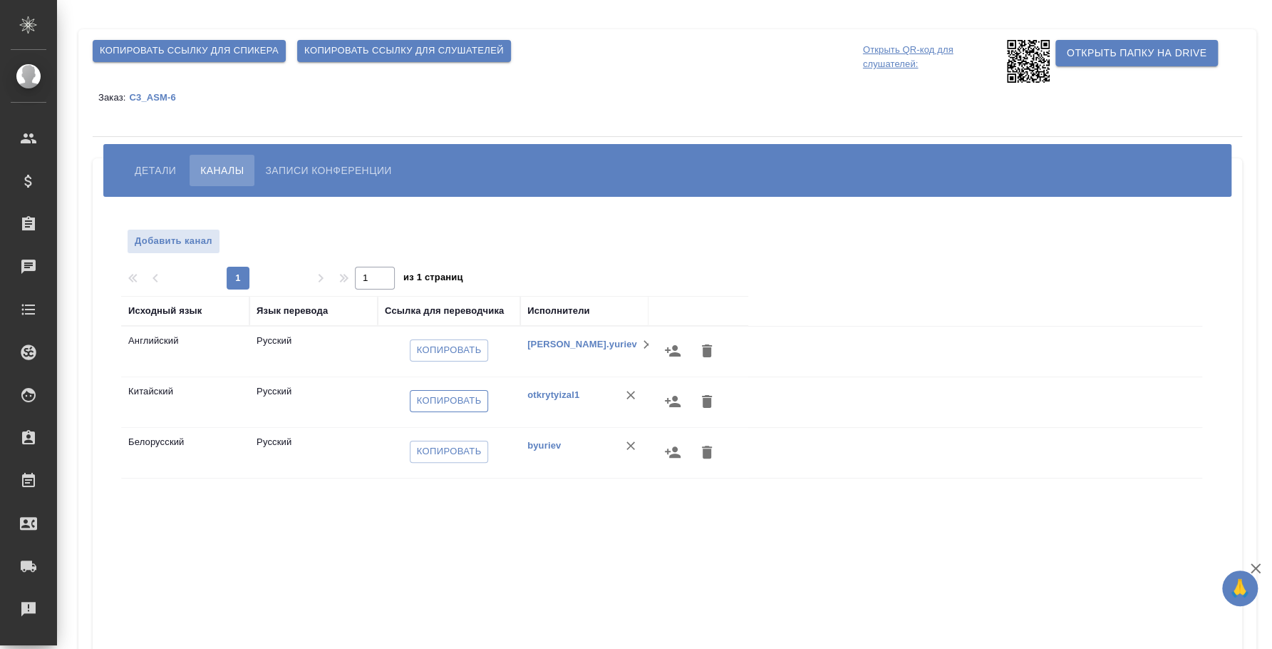
click at [481, 403] on span "Копировать" at bounding box center [449, 401] width 65 height 16
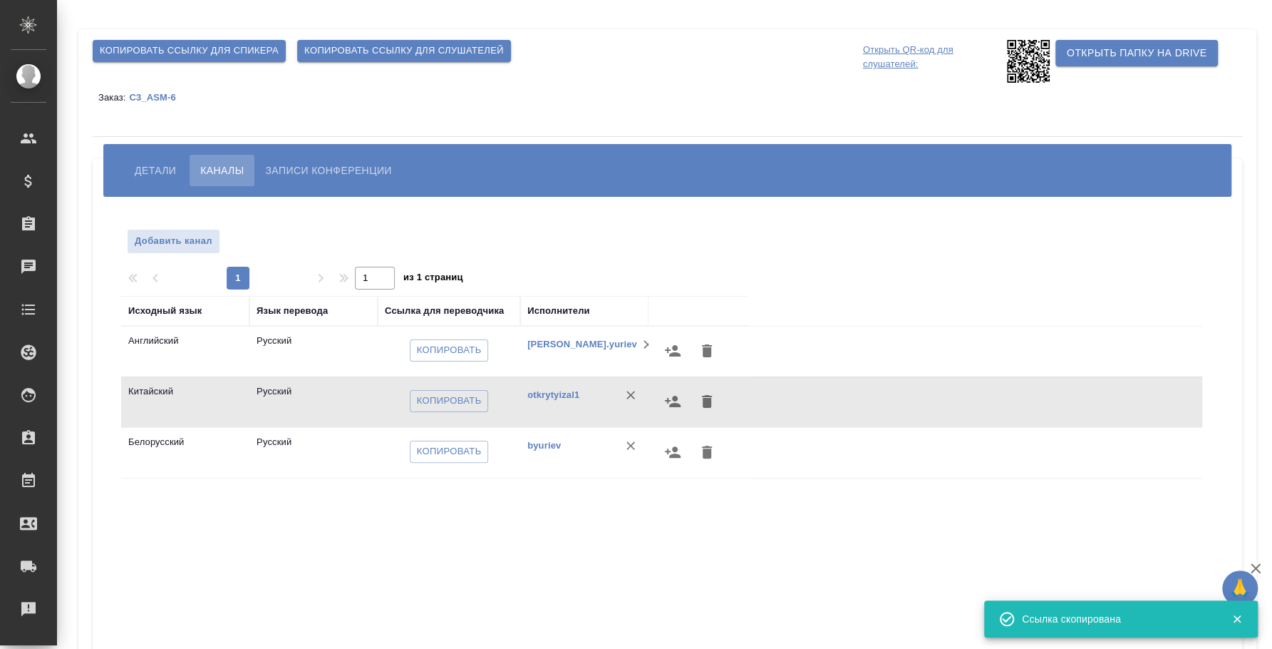
click at [358, 172] on span "Записи конференции" at bounding box center [328, 170] width 126 height 17
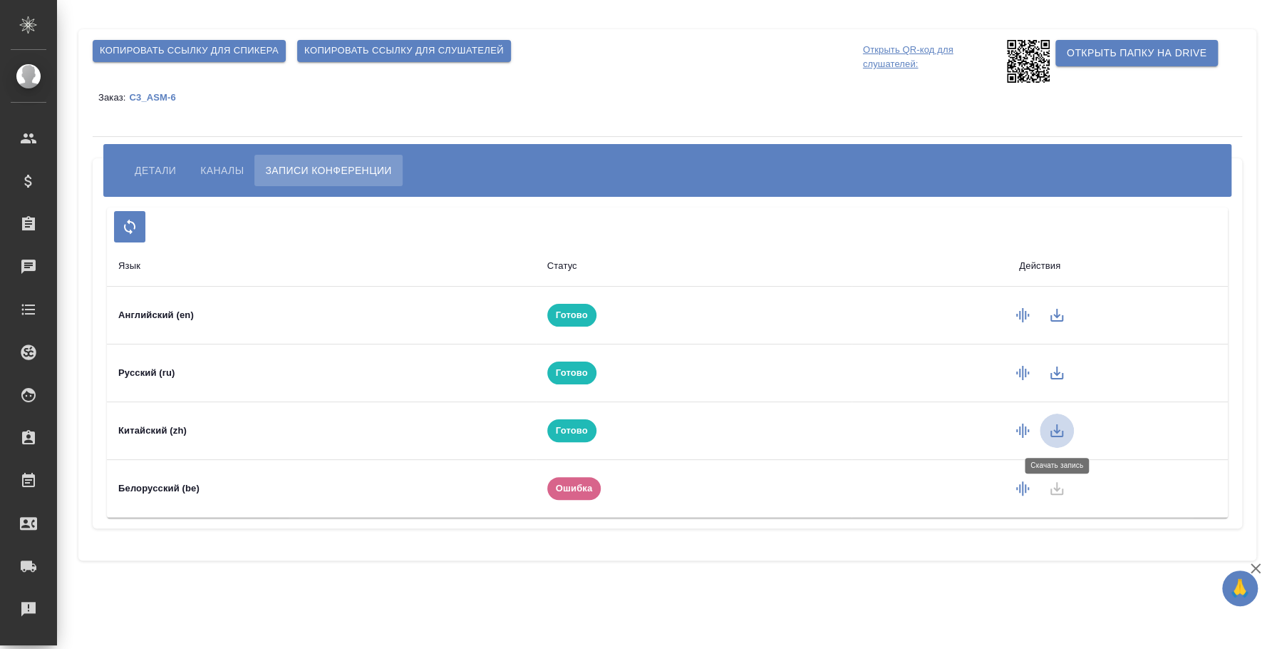
click at [1059, 431] on icon "button" at bounding box center [1057, 430] width 13 height 13
click at [1054, 423] on icon "button" at bounding box center [1057, 430] width 17 height 17
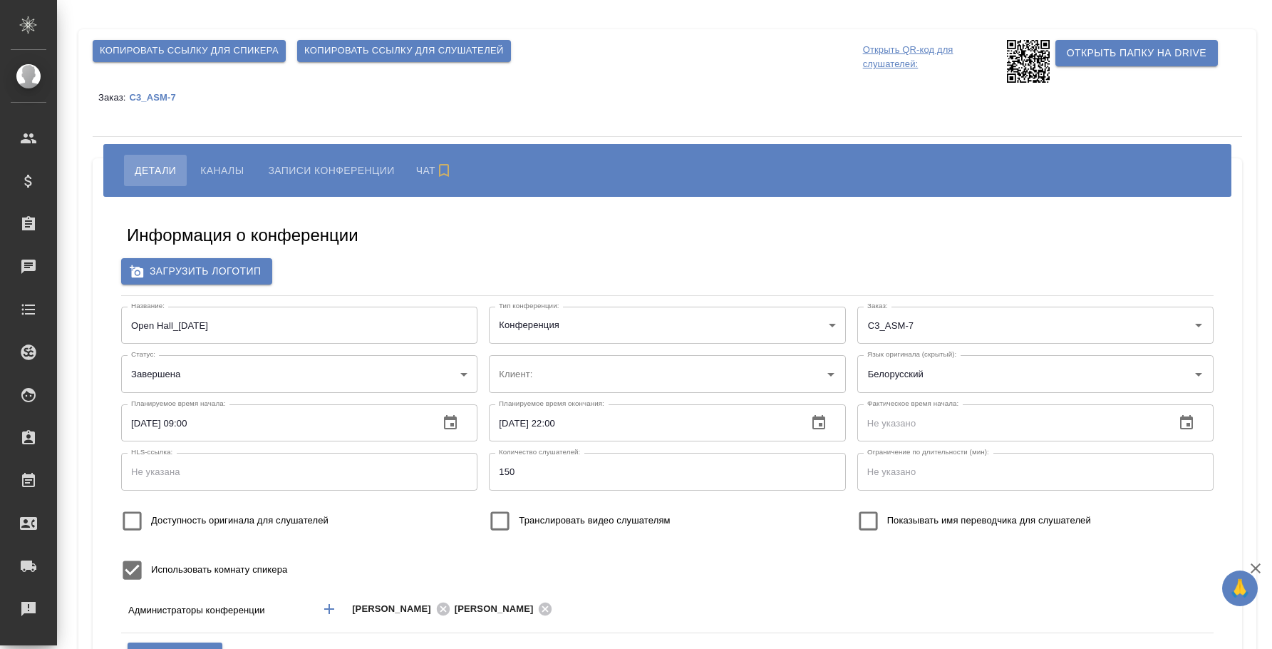
type input "ООО «Агентство стратегического маркетинга»"
type input "[PERSON_NAME]"
click at [230, 171] on span "Каналы" at bounding box center [221, 170] width 43 height 17
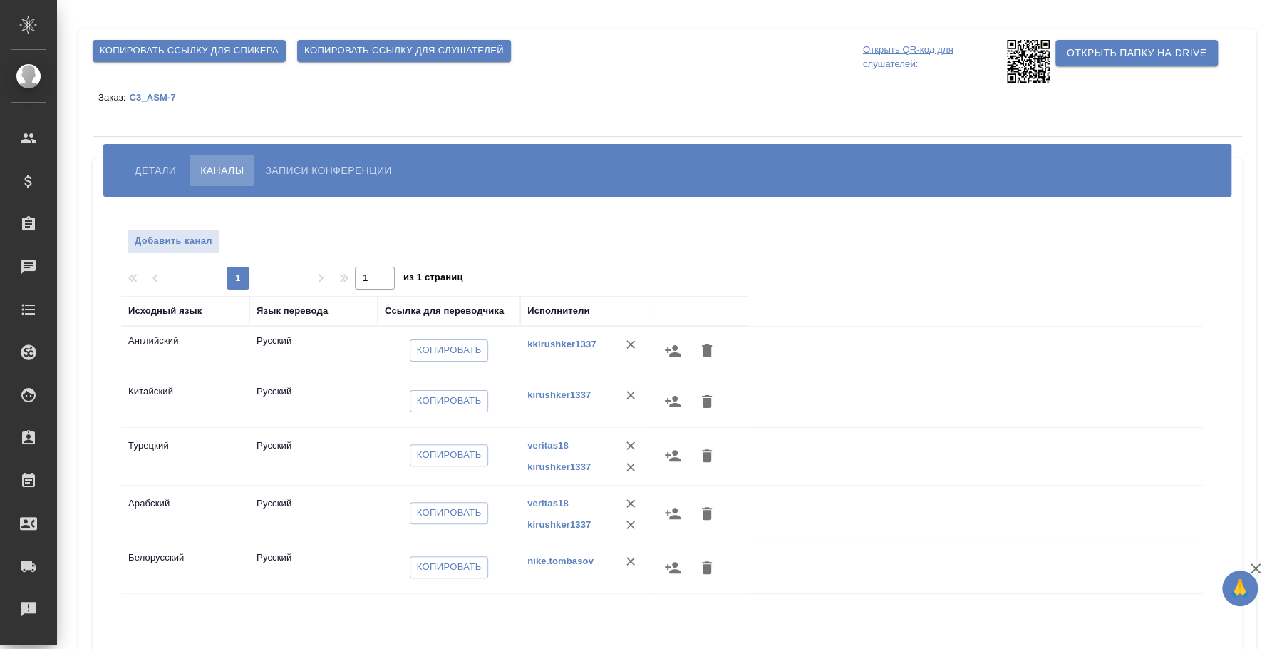
click at [301, 165] on span "Записи конференции" at bounding box center [328, 170] width 126 height 17
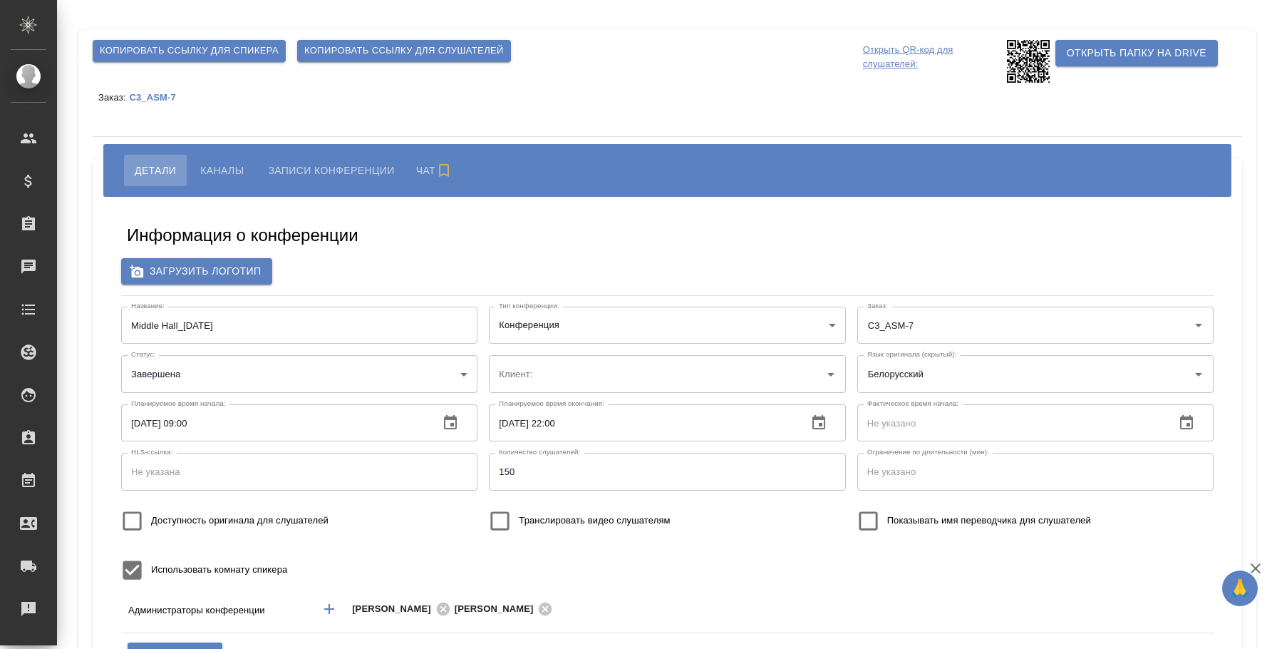
type input "ООО «Агентство стратегического маркетинга»"
type input "[PERSON_NAME]"
click at [240, 169] on span "Каналы" at bounding box center [221, 170] width 43 height 17
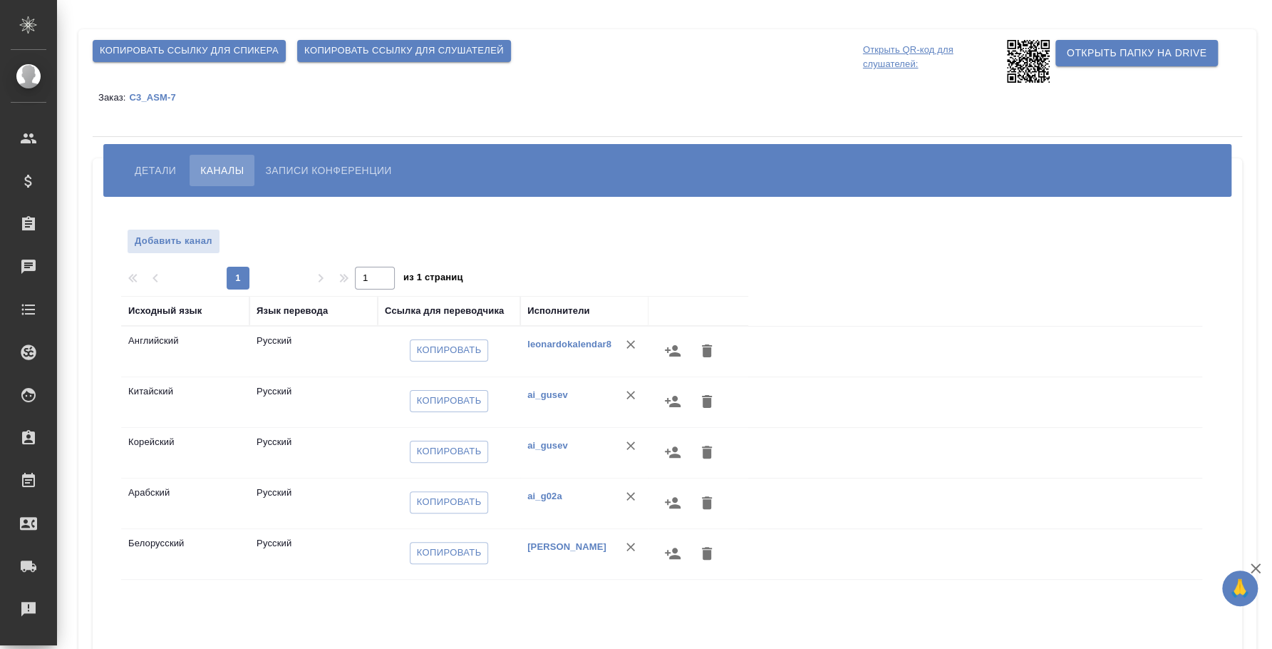
click at [325, 183] on button "Записи конференции" at bounding box center [328, 170] width 148 height 31
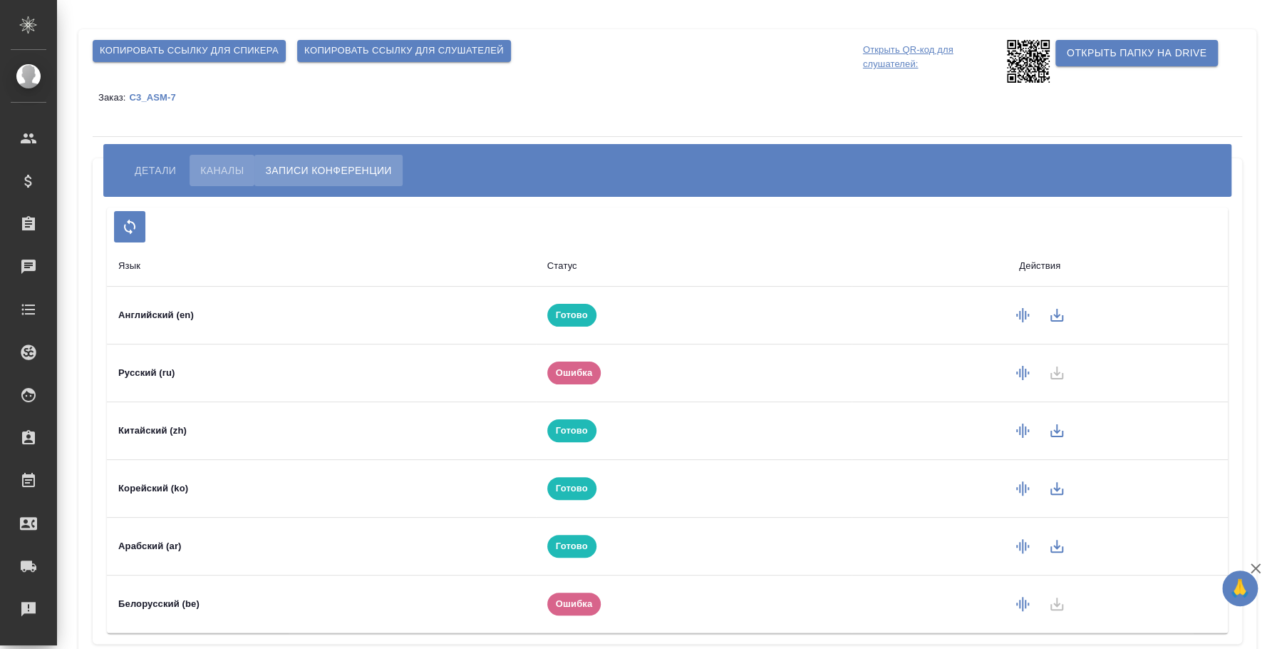
click at [238, 168] on span "Каналы" at bounding box center [221, 170] width 43 height 17
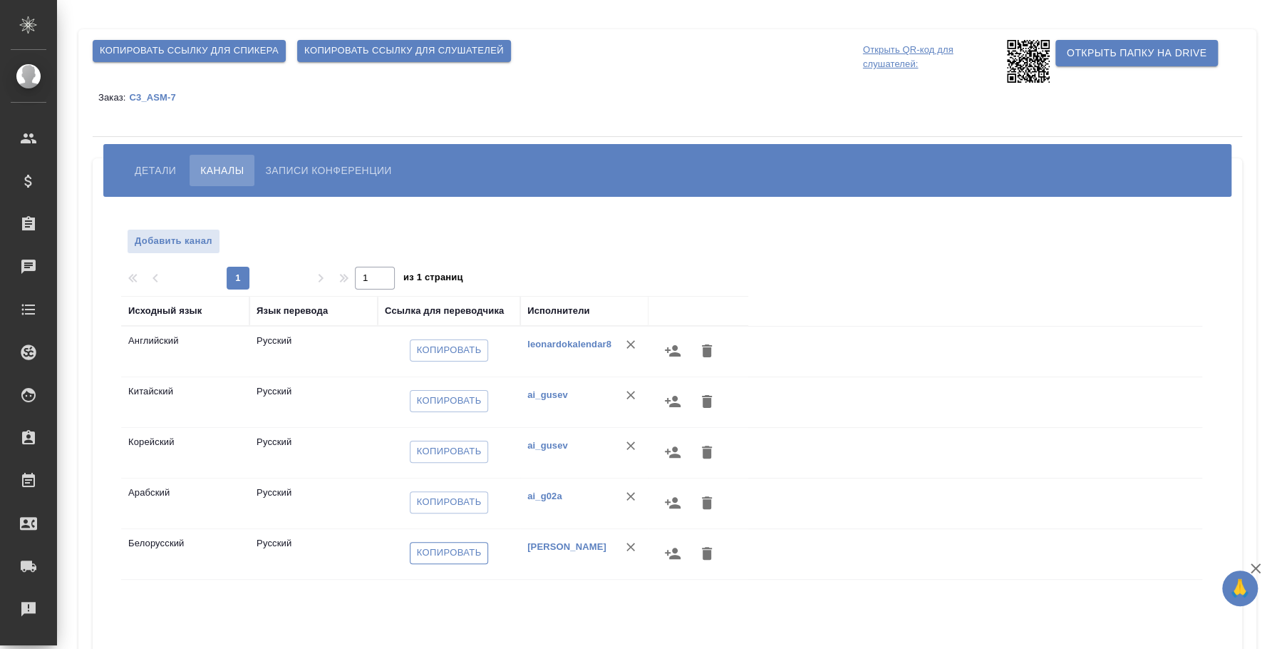
click at [474, 542] on button "Копировать" at bounding box center [449, 553] width 79 height 22
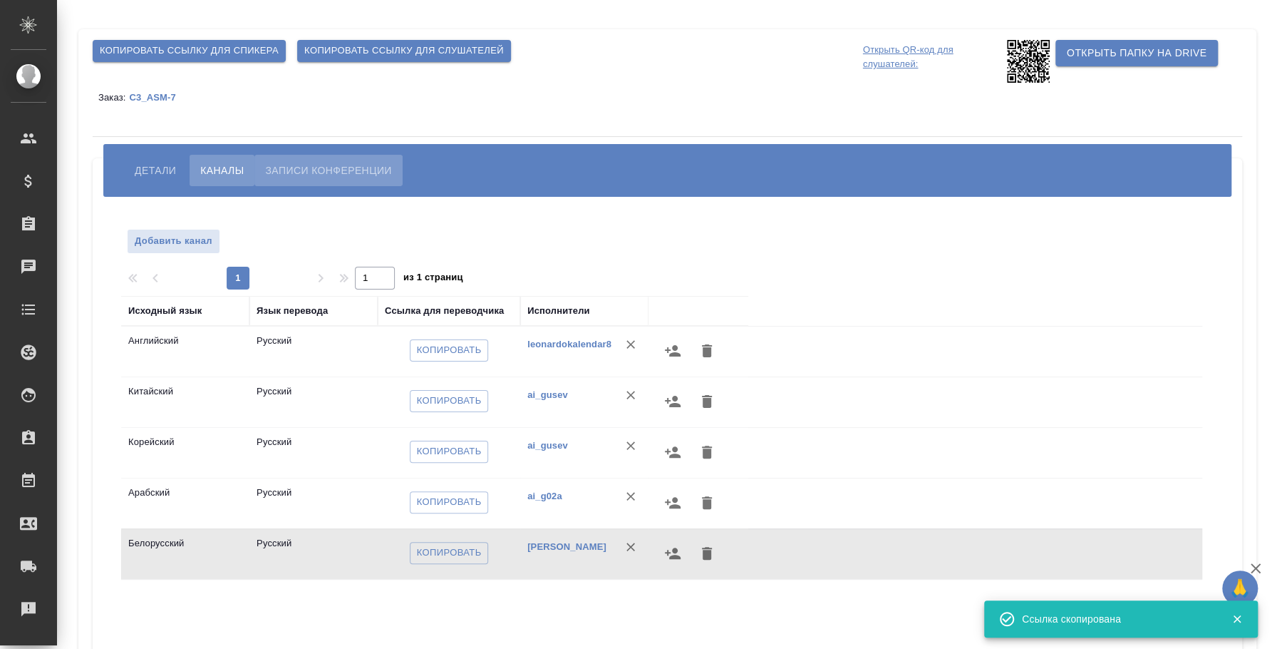
click at [297, 173] on span "Записи конференции" at bounding box center [328, 170] width 126 height 17
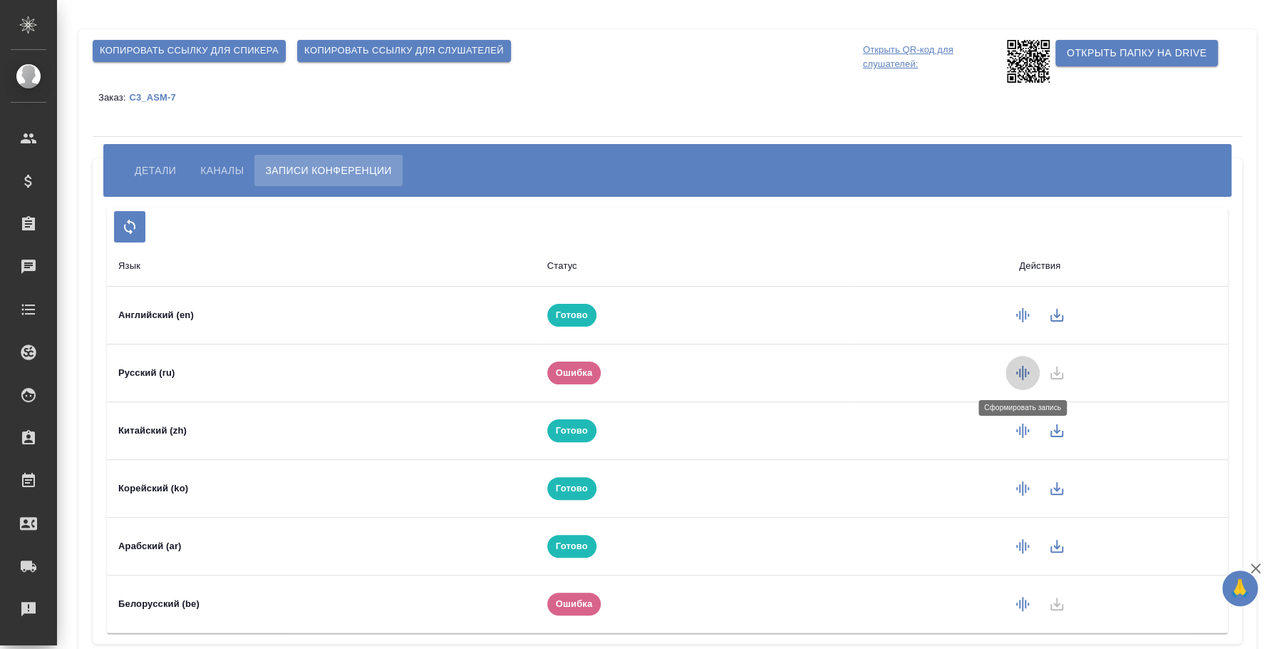
click at [1017, 372] on icon "button" at bounding box center [1023, 373] width 13 height 14
click at [1022, 360] on button "button" at bounding box center [1023, 373] width 34 height 34
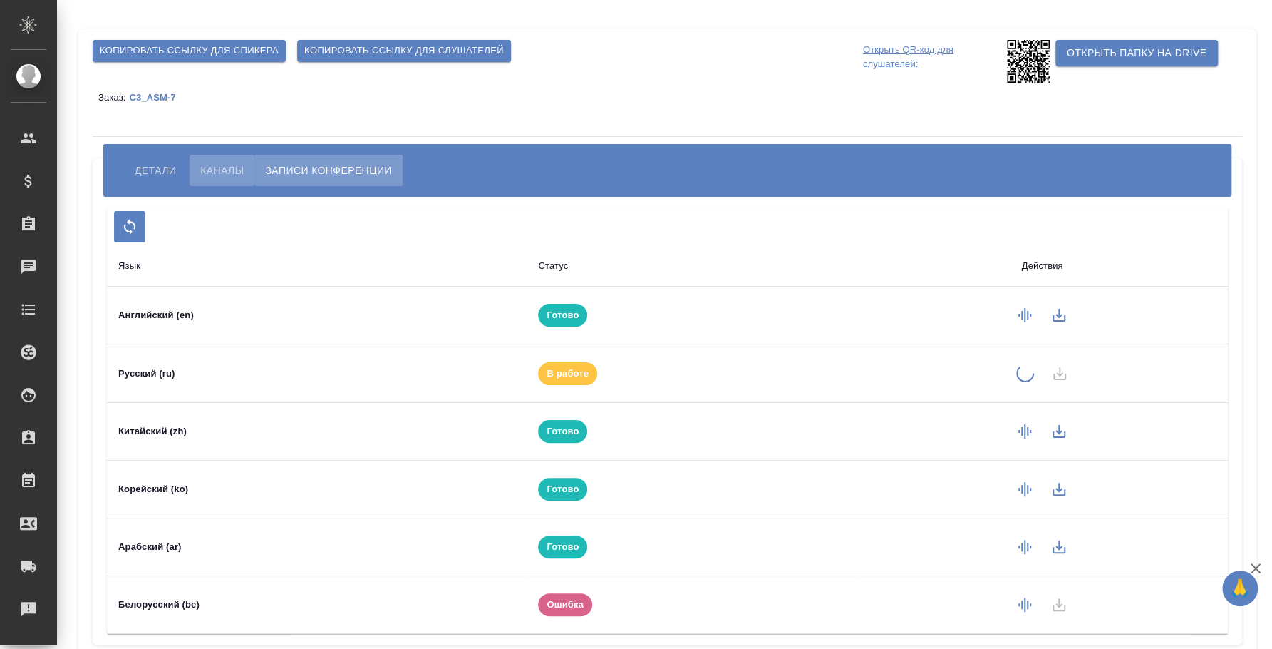
click at [217, 163] on span "Каналы" at bounding box center [221, 170] width 43 height 17
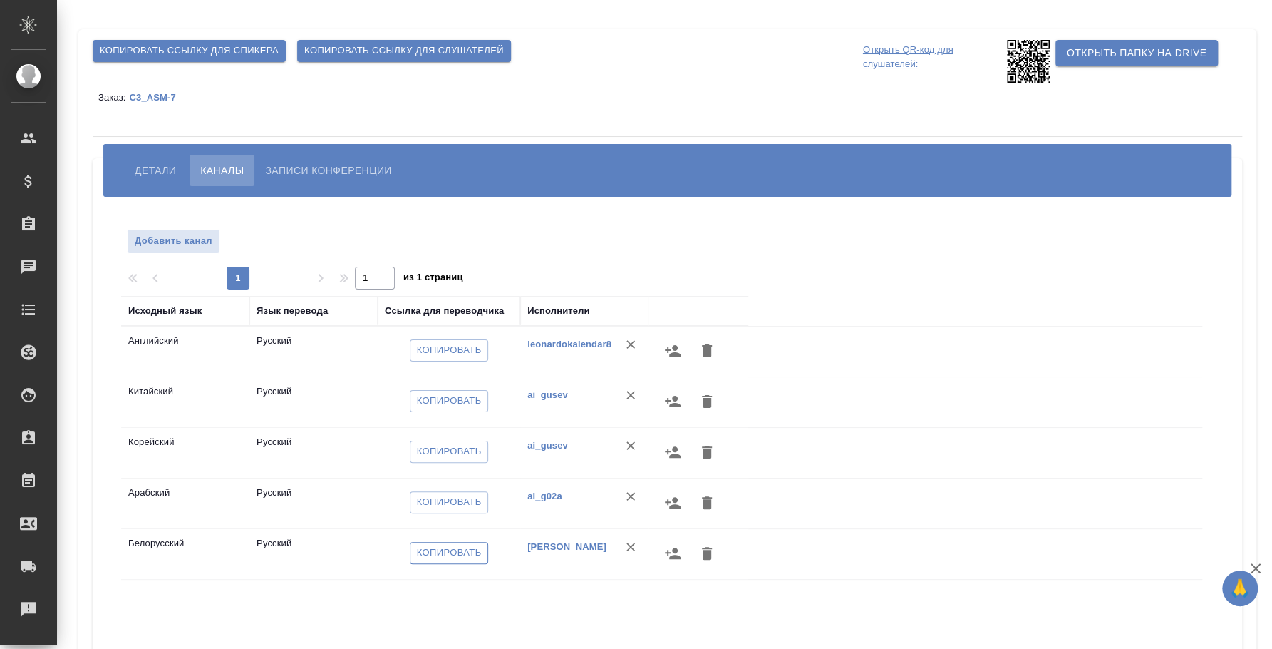
click at [463, 552] on span "Копировать" at bounding box center [449, 553] width 65 height 16
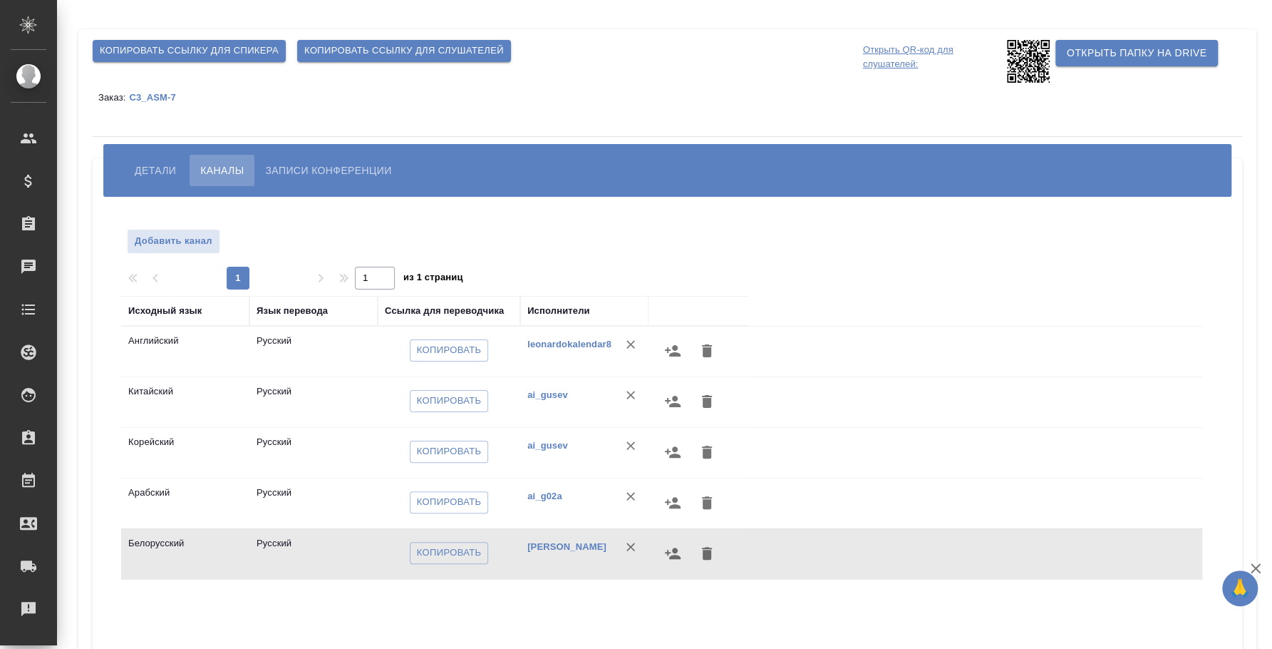
click at [346, 182] on button "Записи конференции" at bounding box center [328, 170] width 148 height 31
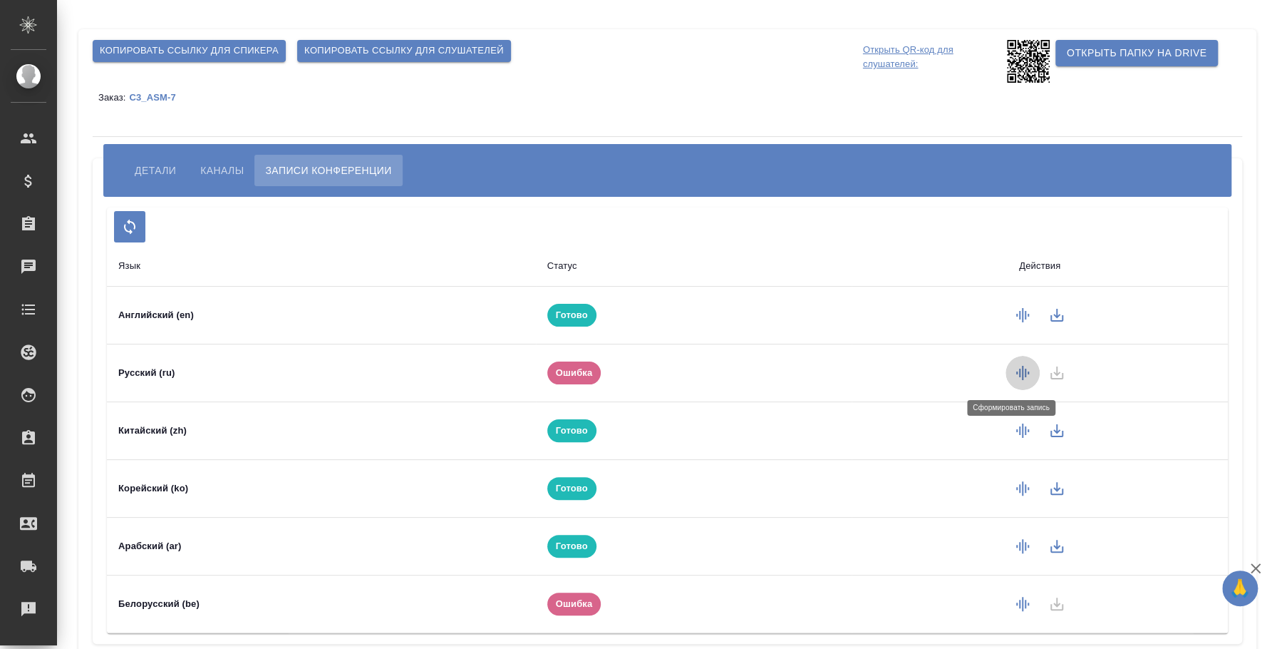
click at [1017, 374] on icon "button" at bounding box center [1023, 373] width 13 height 14
click at [216, 162] on span "Каналы" at bounding box center [221, 170] width 43 height 17
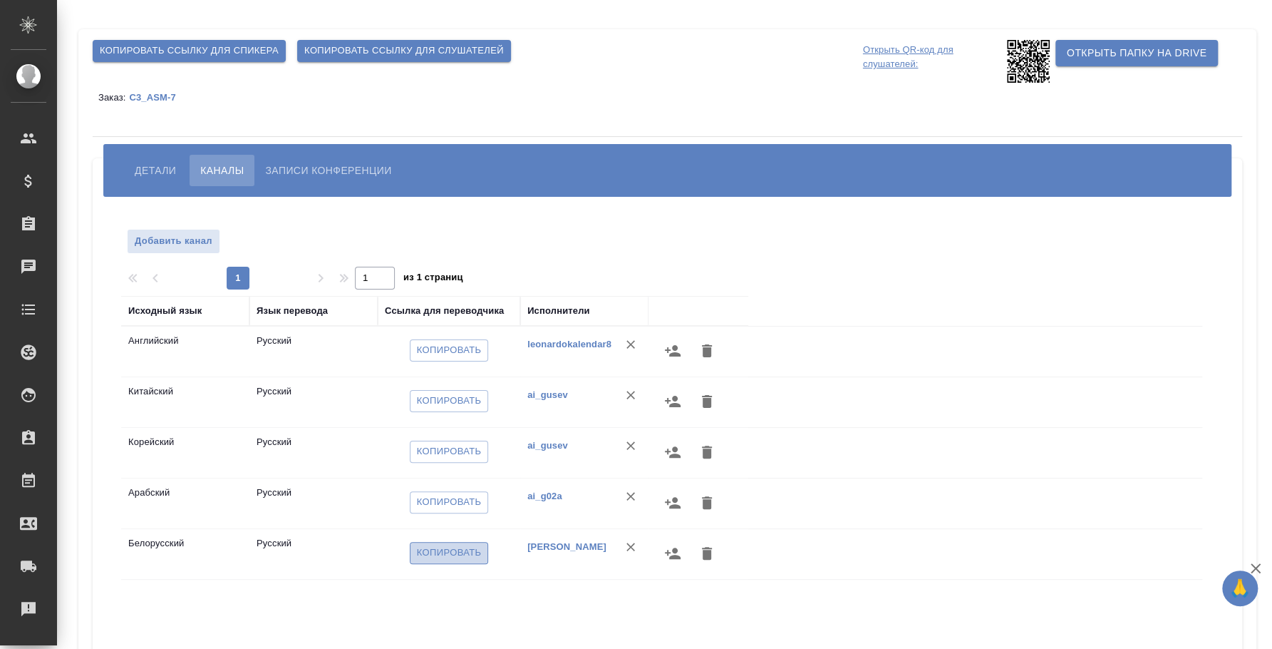
click at [452, 551] on span "Копировать" at bounding box center [449, 553] width 65 height 16
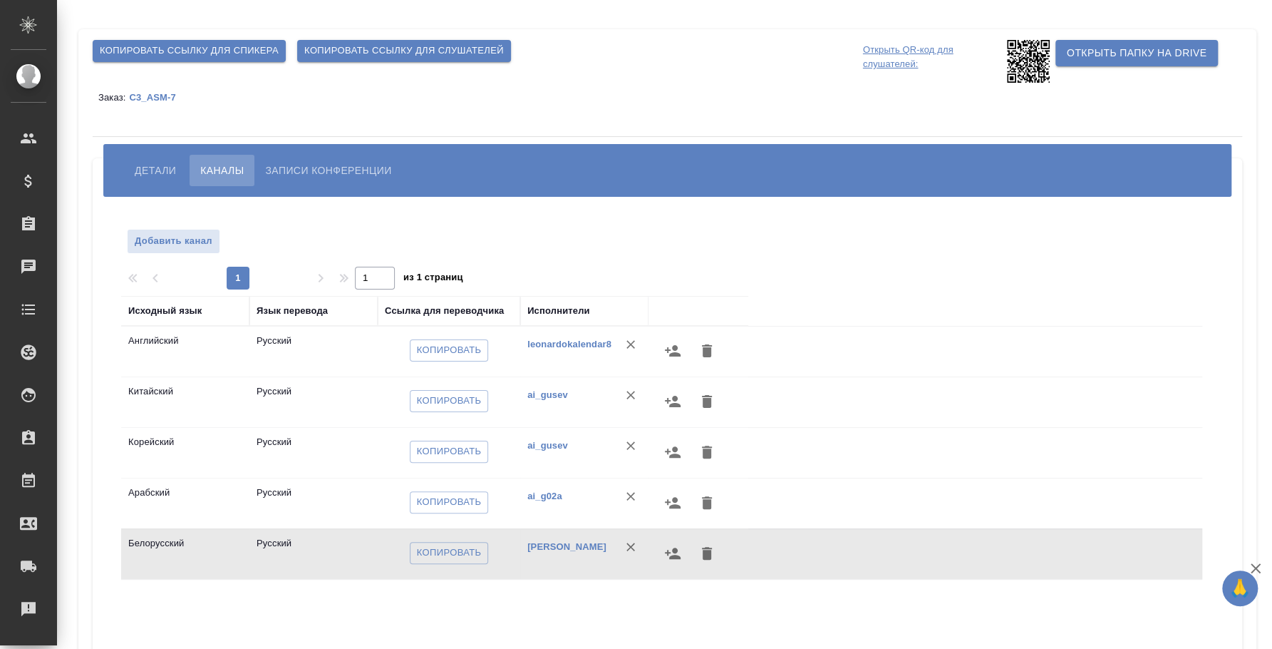
click at [309, 171] on span "Записи конференции" at bounding box center [328, 170] width 126 height 17
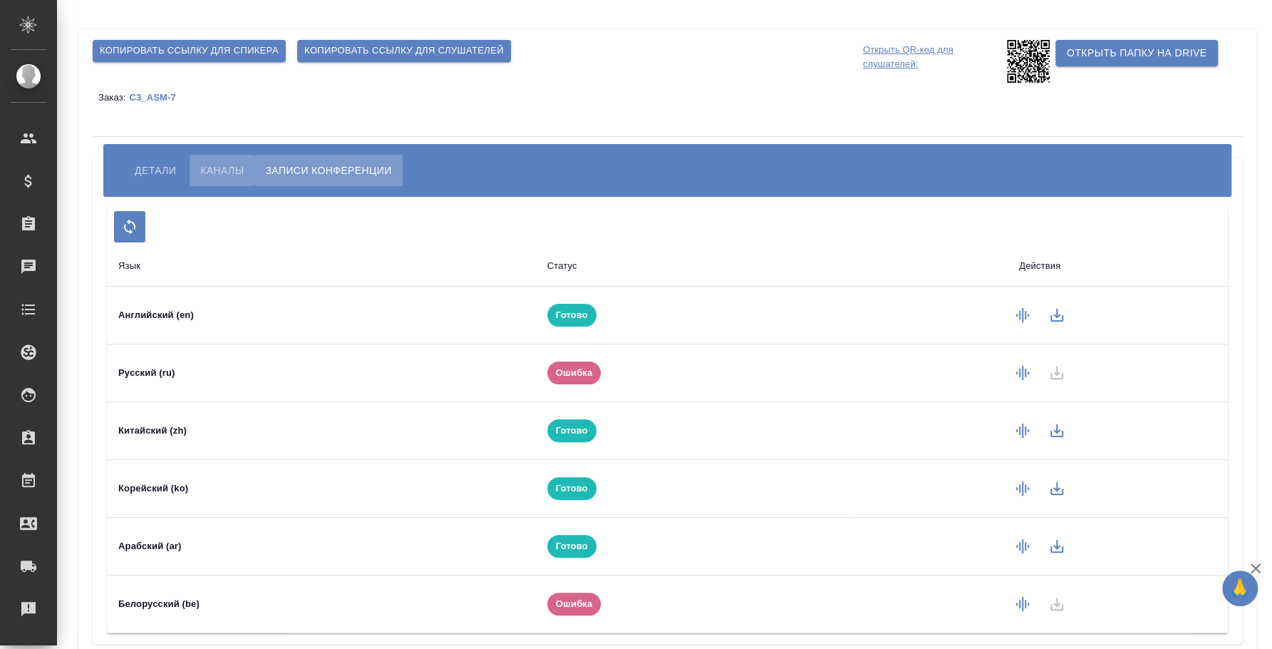
click at [240, 170] on span "Каналы" at bounding box center [221, 170] width 43 height 17
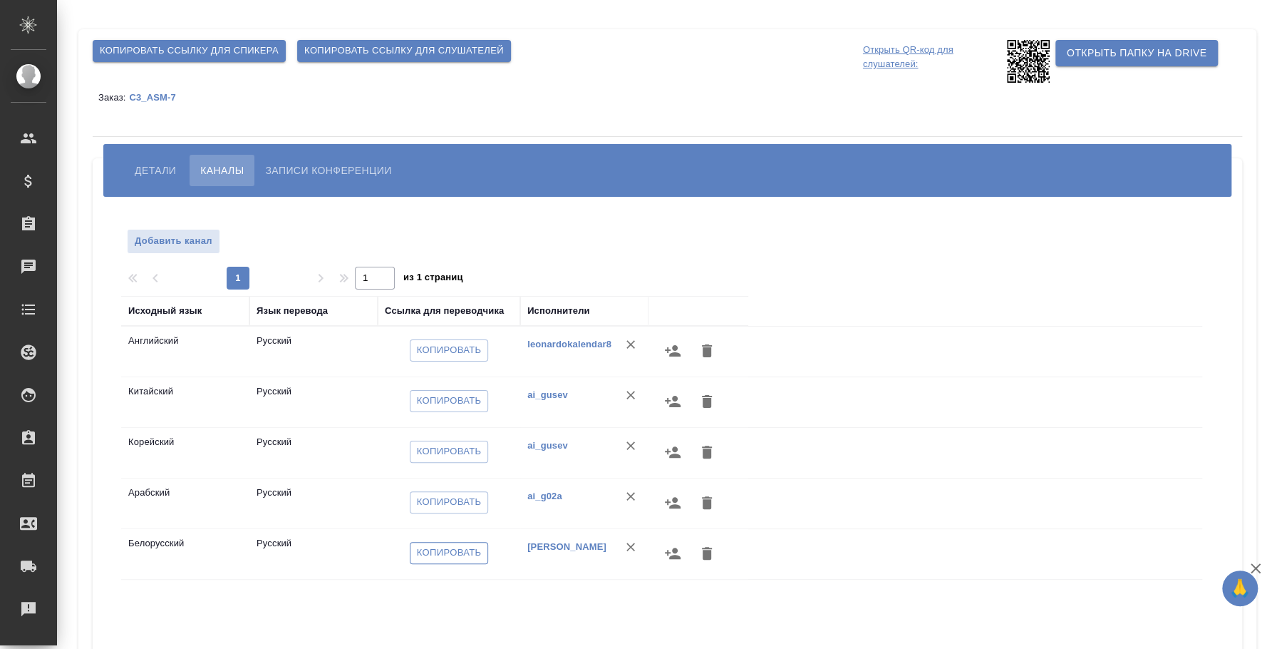
click at [474, 545] on span "Копировать" at bounding box center [449, 553] width 65 height 16
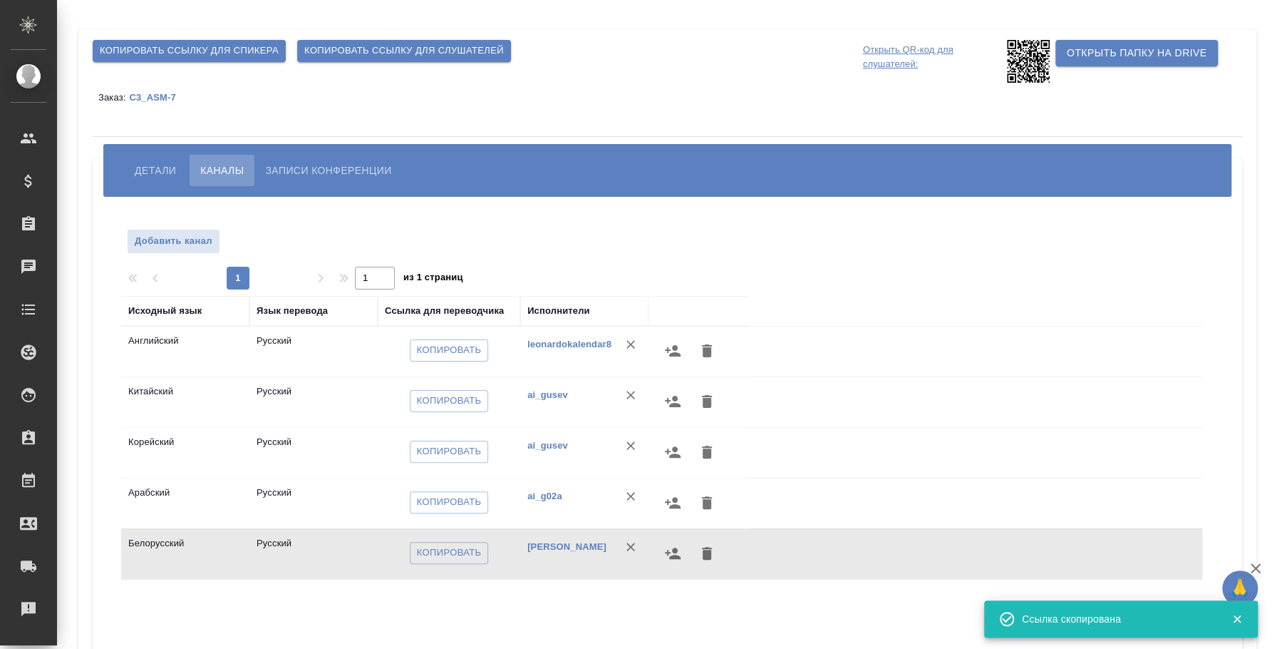
click at [296, 175] on span "Записи конференции" at bounding box center [328, 170] width 126 height 17
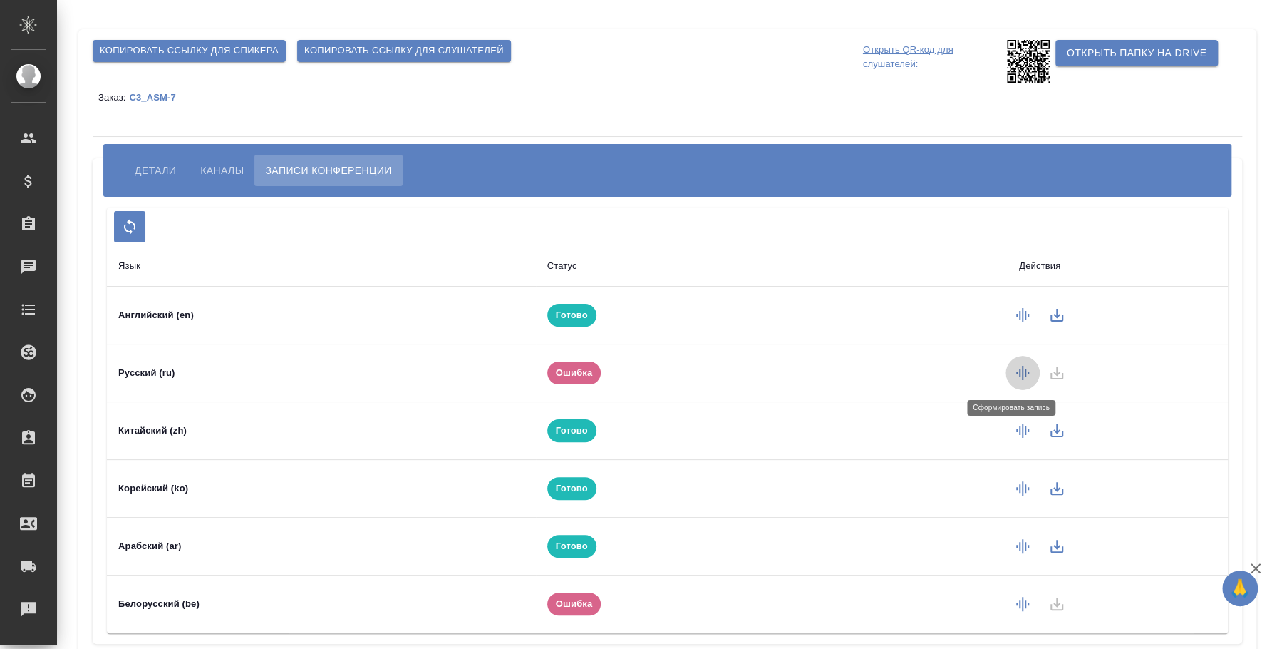
click at [1017, 373] on icon "button" at bounding box center [1023, 373] width 13 height 14
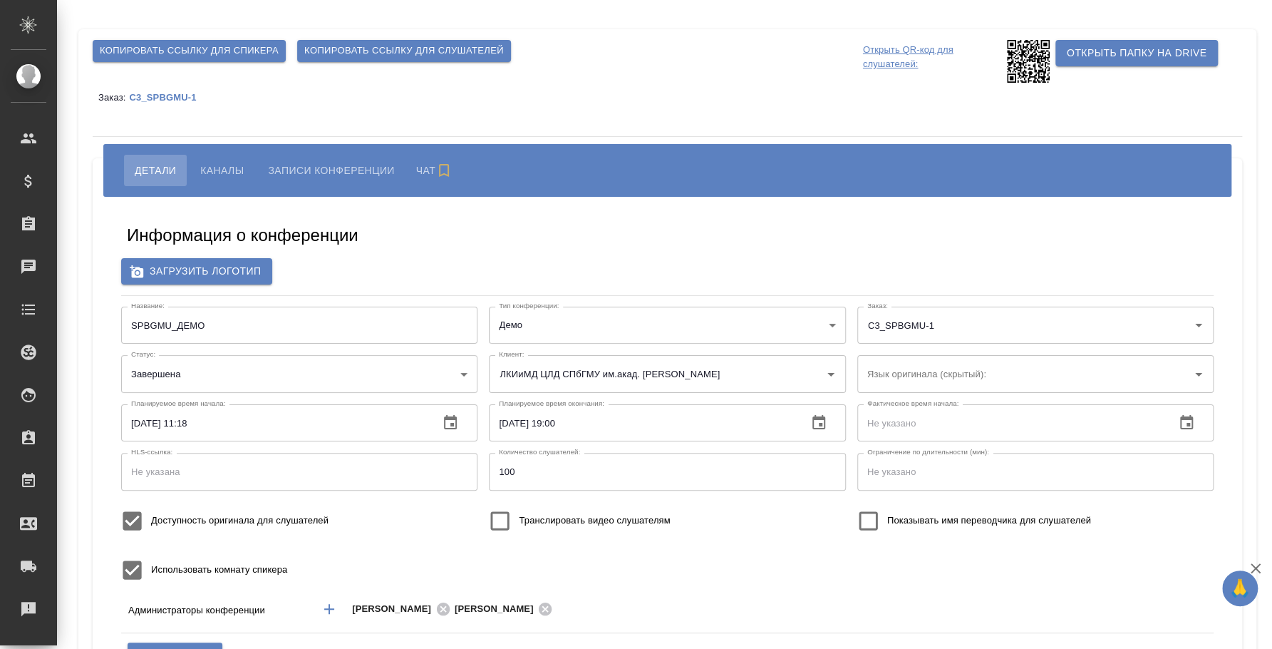
type input "ЛКИиМД ЦЛД СПбГМУ им.акад. [PERSON_NAME]"
type input "ООО «Агентство стратегического маркетинга»"
type input "[PERSON_NAME]"
click at [222, 162] on span "Каналы" at bounding box center [221, 170] width 43 height 17
click at [316, 163] on span "Записи конференции" at bounding box center [328, 170] width 126 height 17
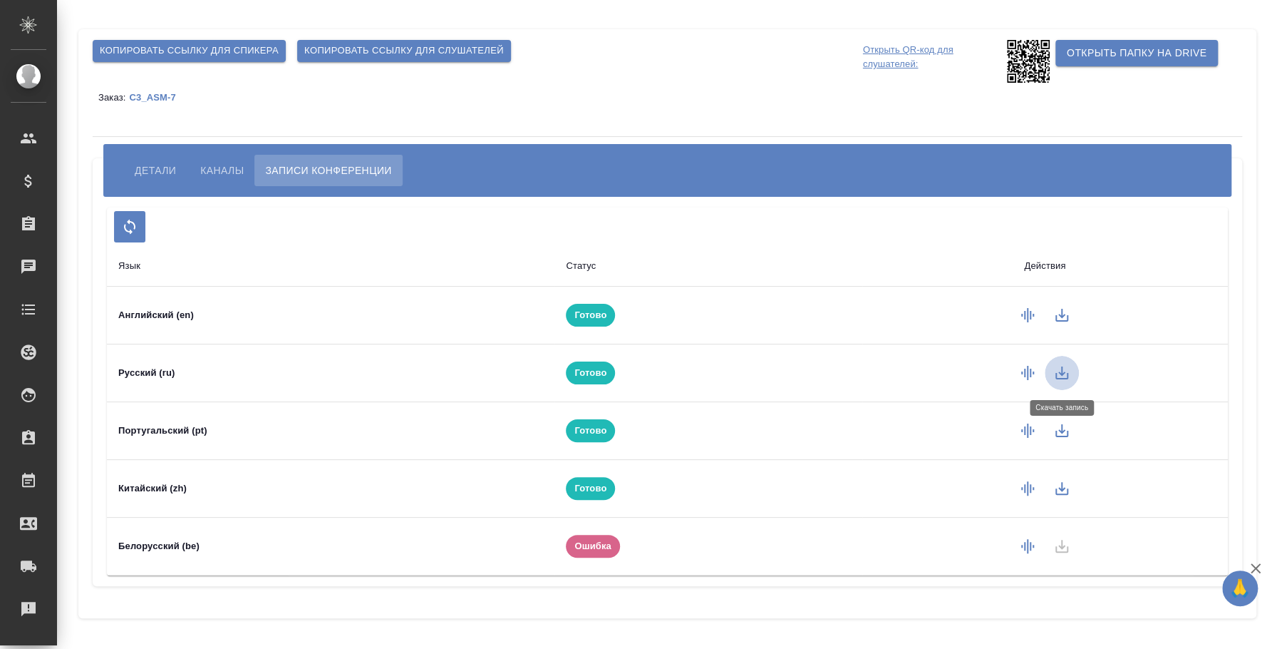
click at [1062, 371] on icon "button" at bounding box center [1062, 372] width 13 height 13
